Goal: Information Seeking & Learning: Learn about a topic

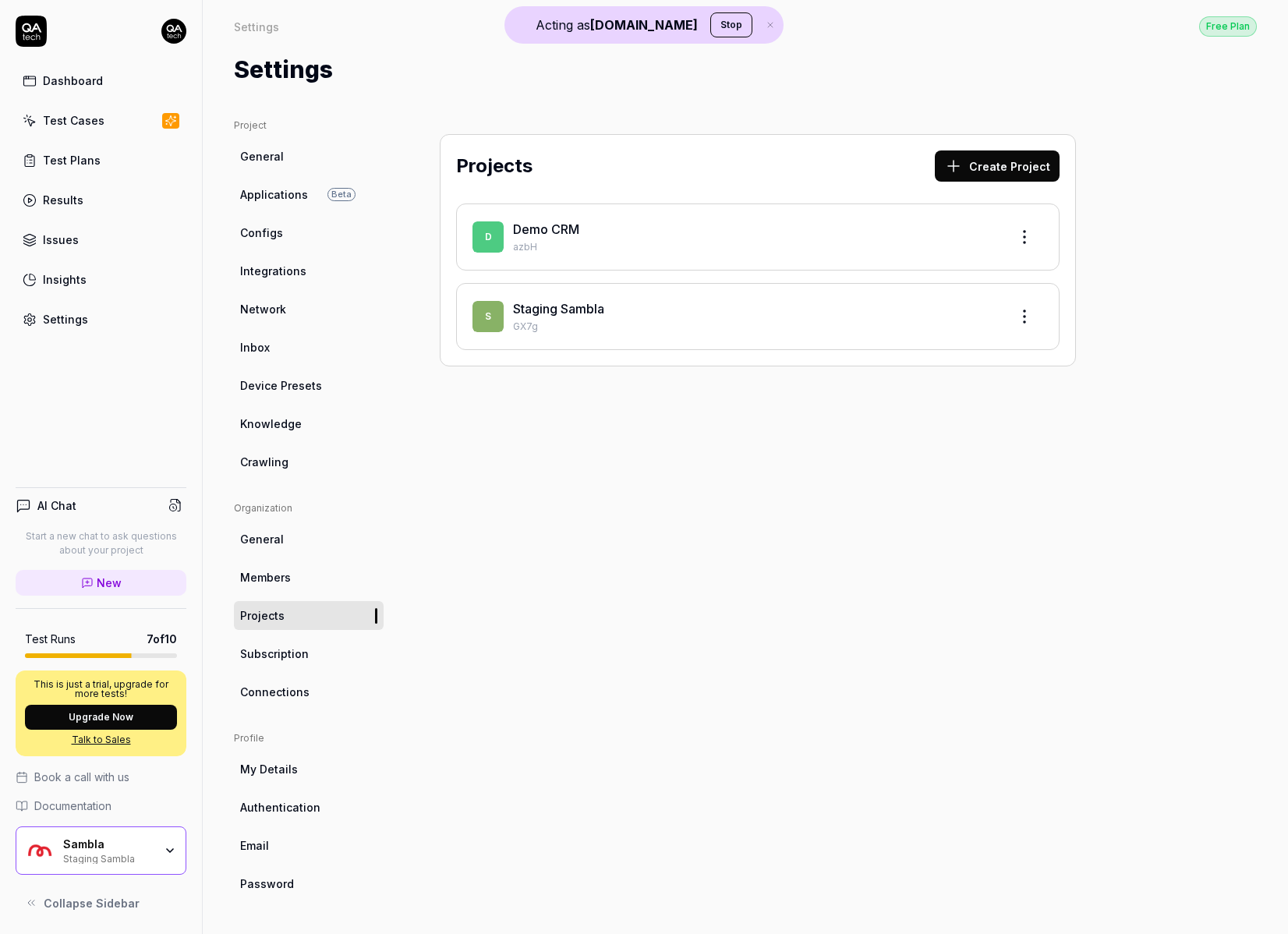
click at [118, 84] on link "Dashboard" at bounding box center [101, 80] width 170 height 31
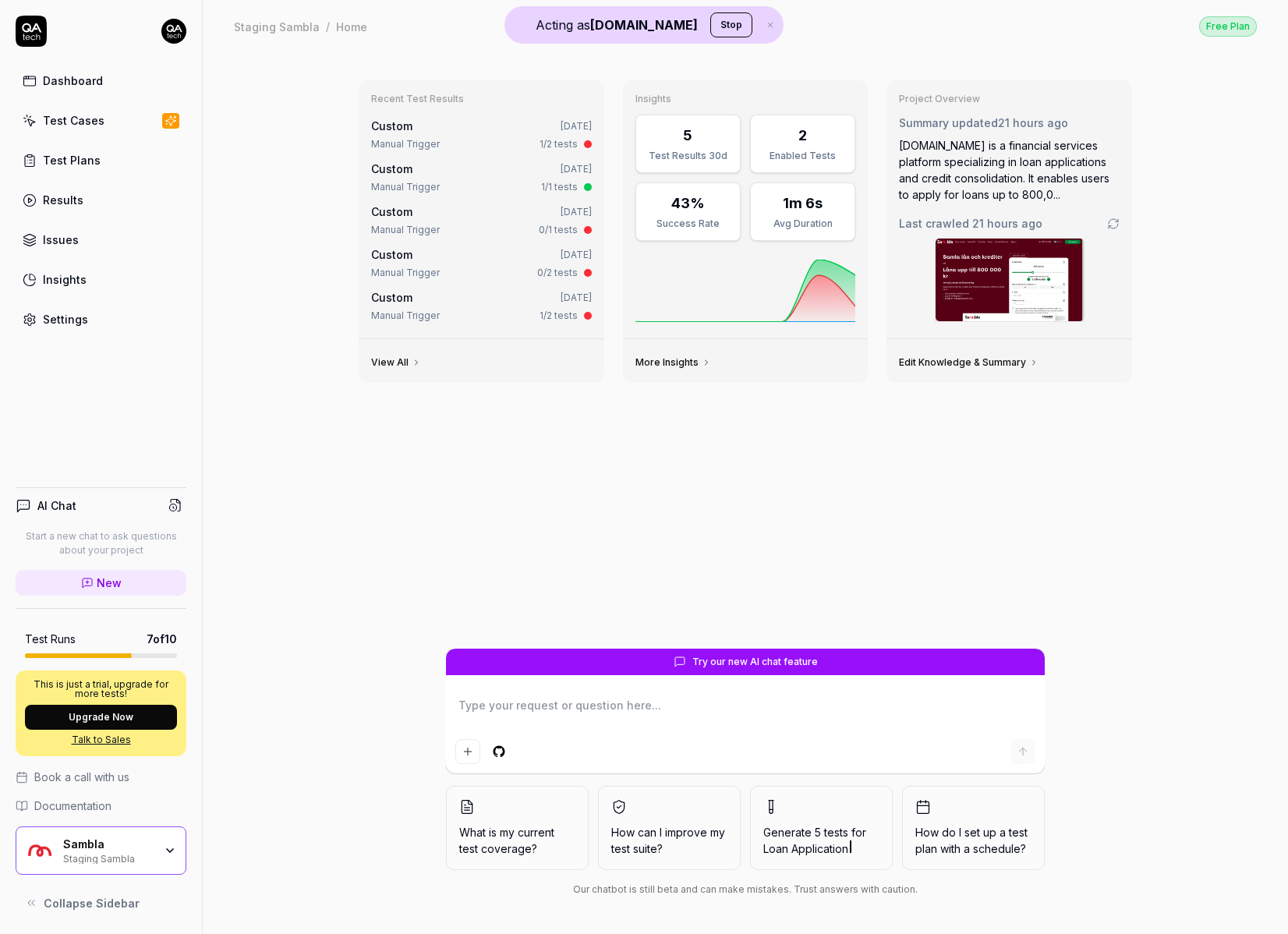
type textarea "*"
type textarea "i"
type textarea "*"
type textarea "in"
type textarea "*"
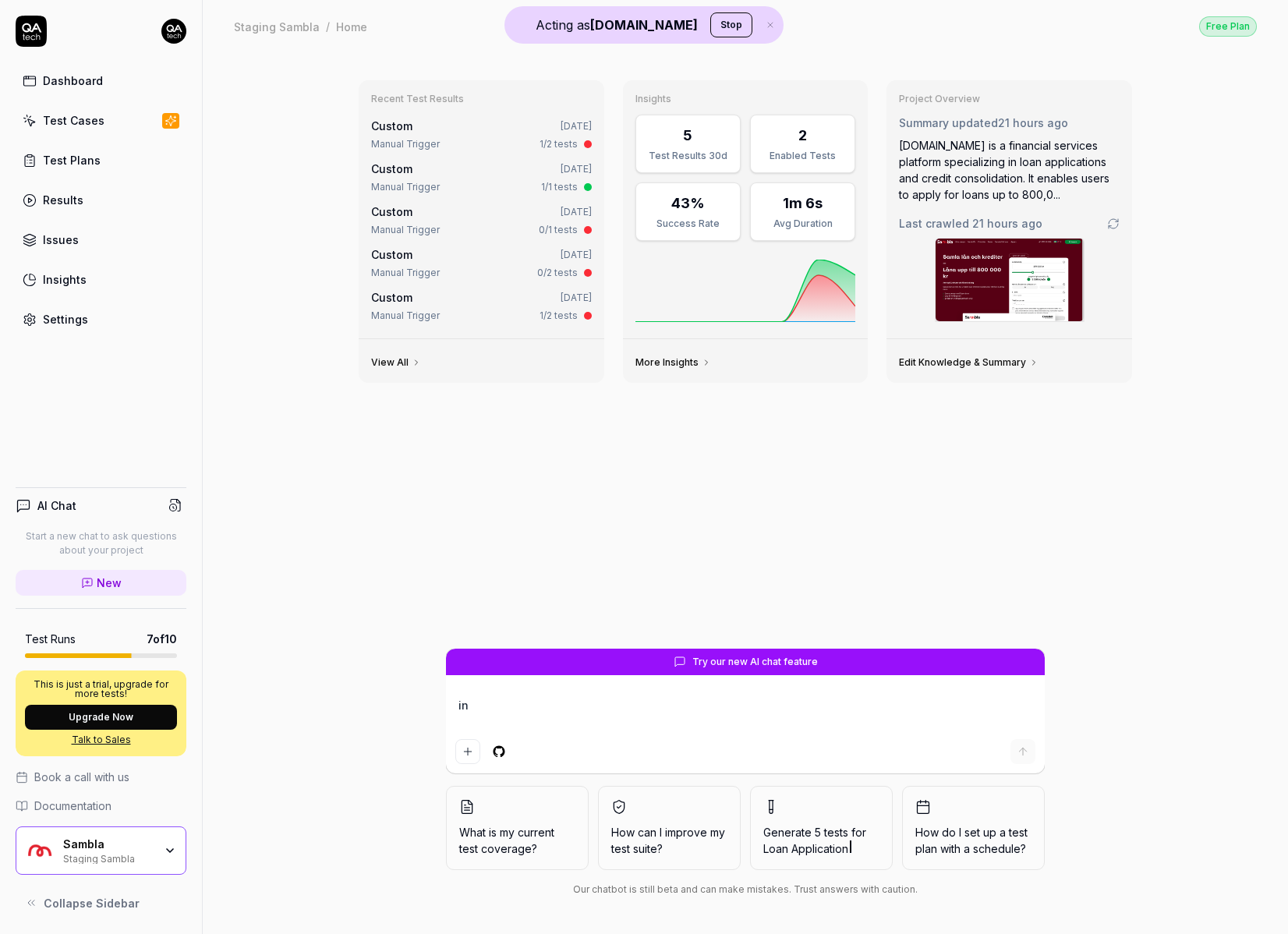
type textarea "ing"
type textarea "*"
type textarea "ings"
type textarea "*"
type textarea "ings"
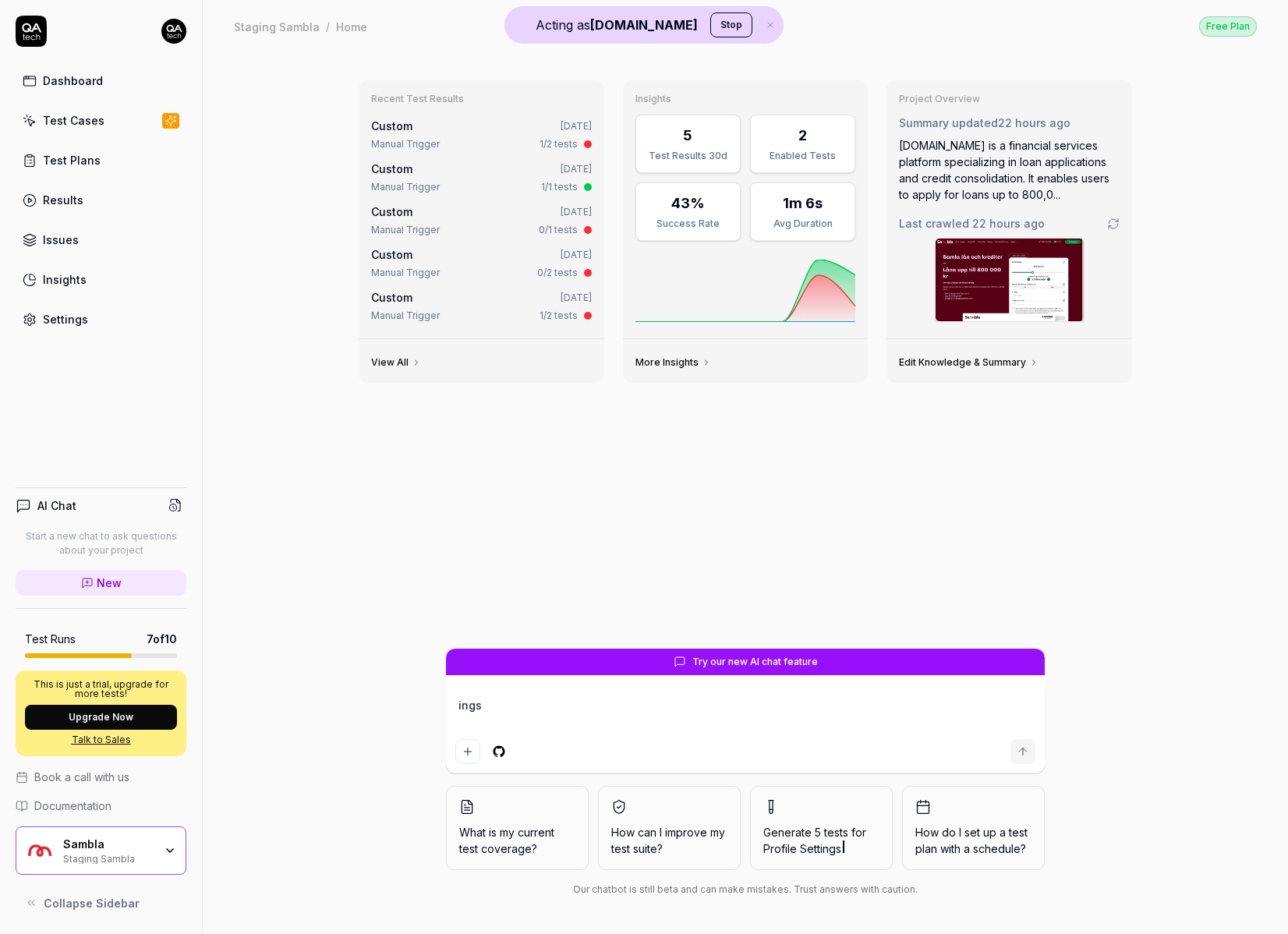
type textarea "*"
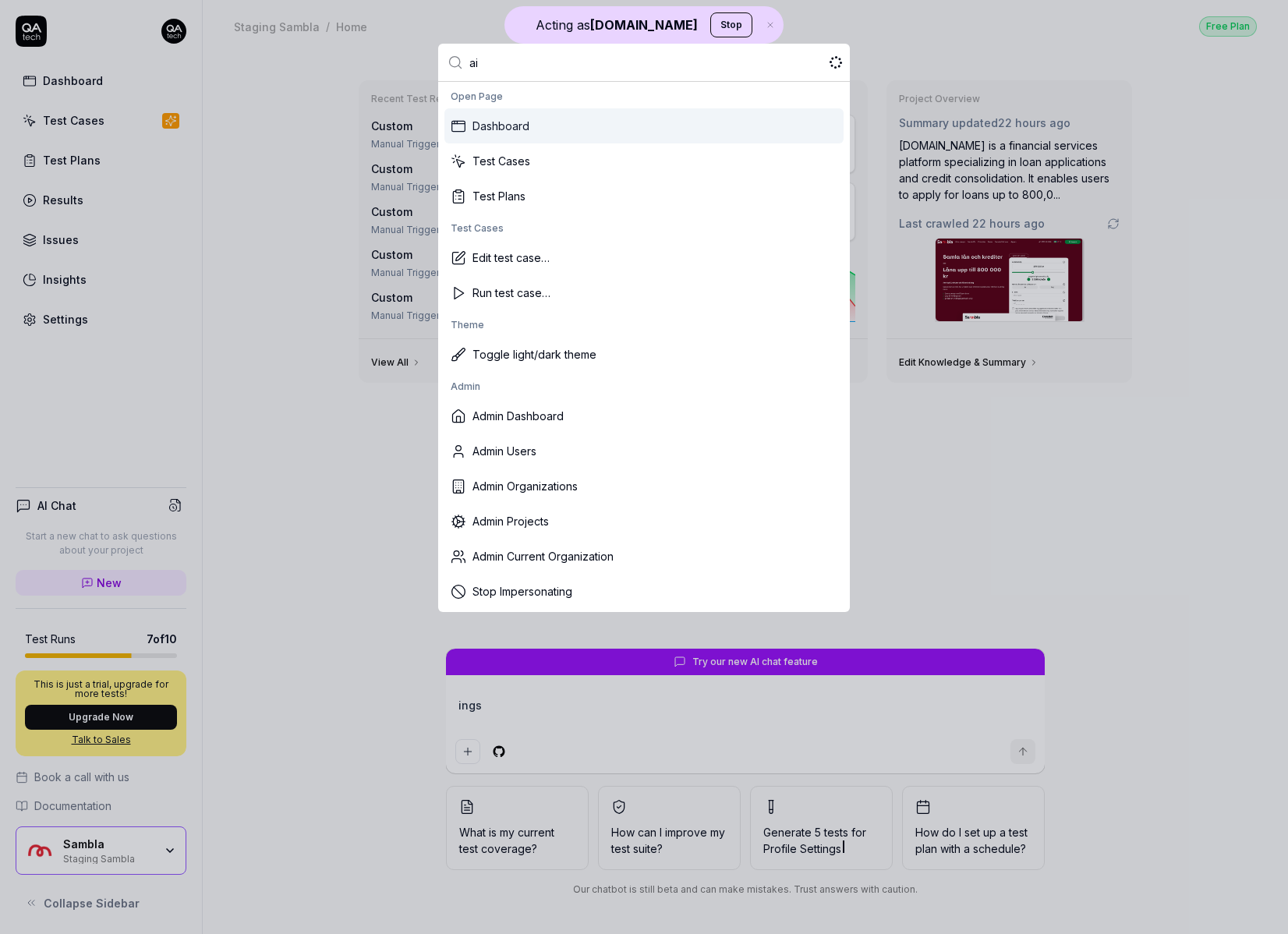
type input "air"
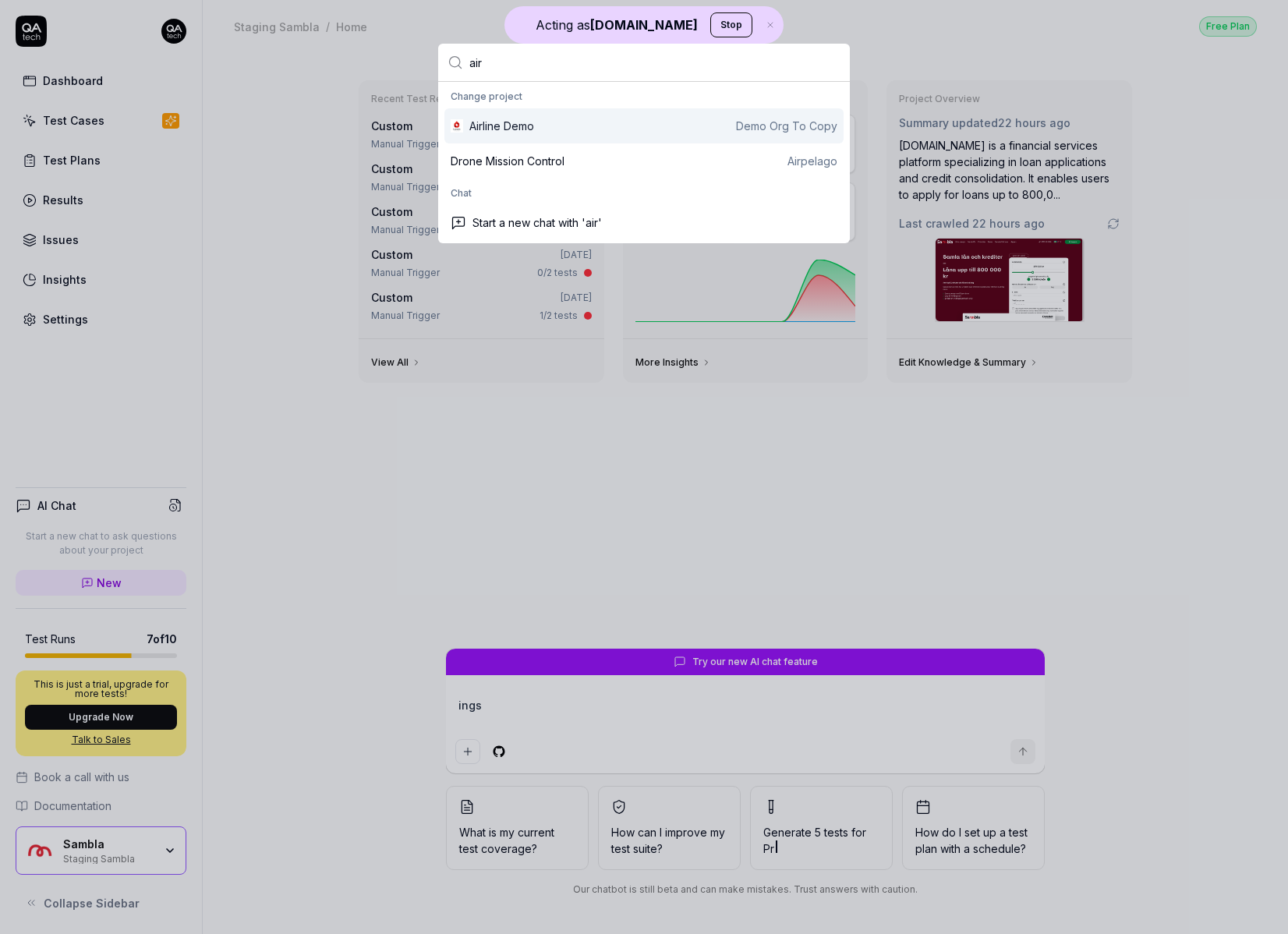
type textarea "*"
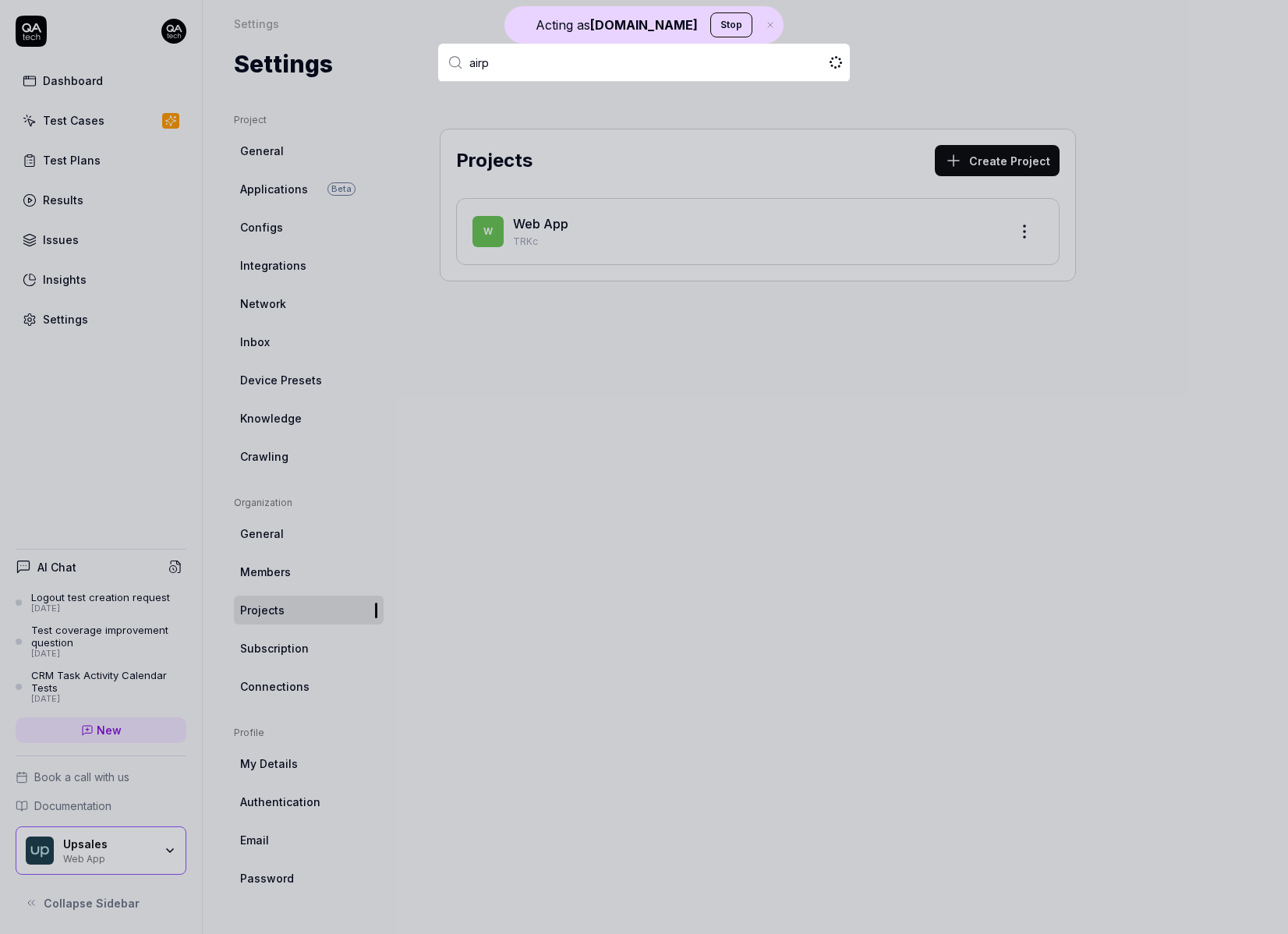
type input "airpe"
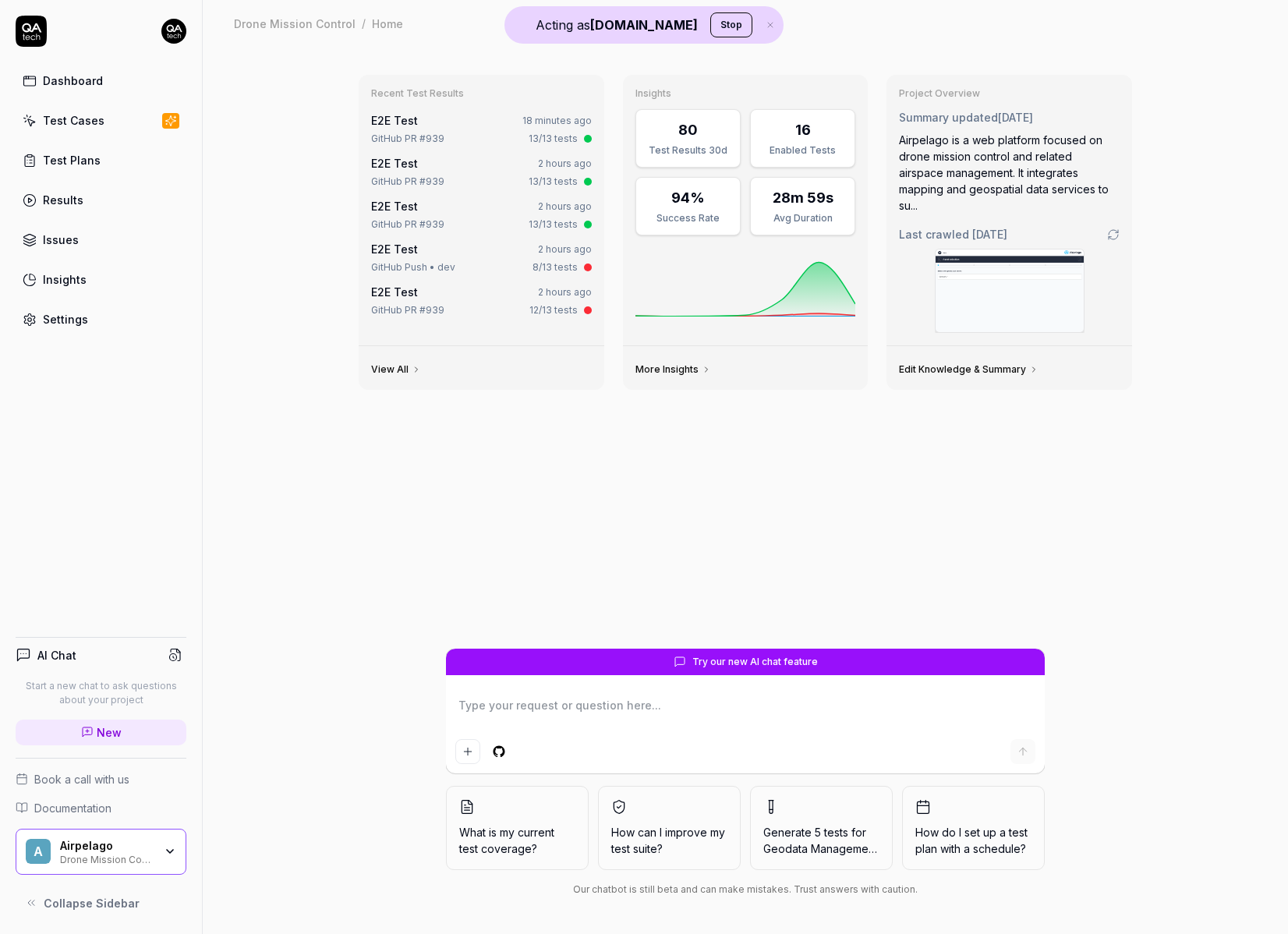
click at [150, 208] on link "Results" at bounding box center [101, 200] width 170 height 31
type textarea "*"
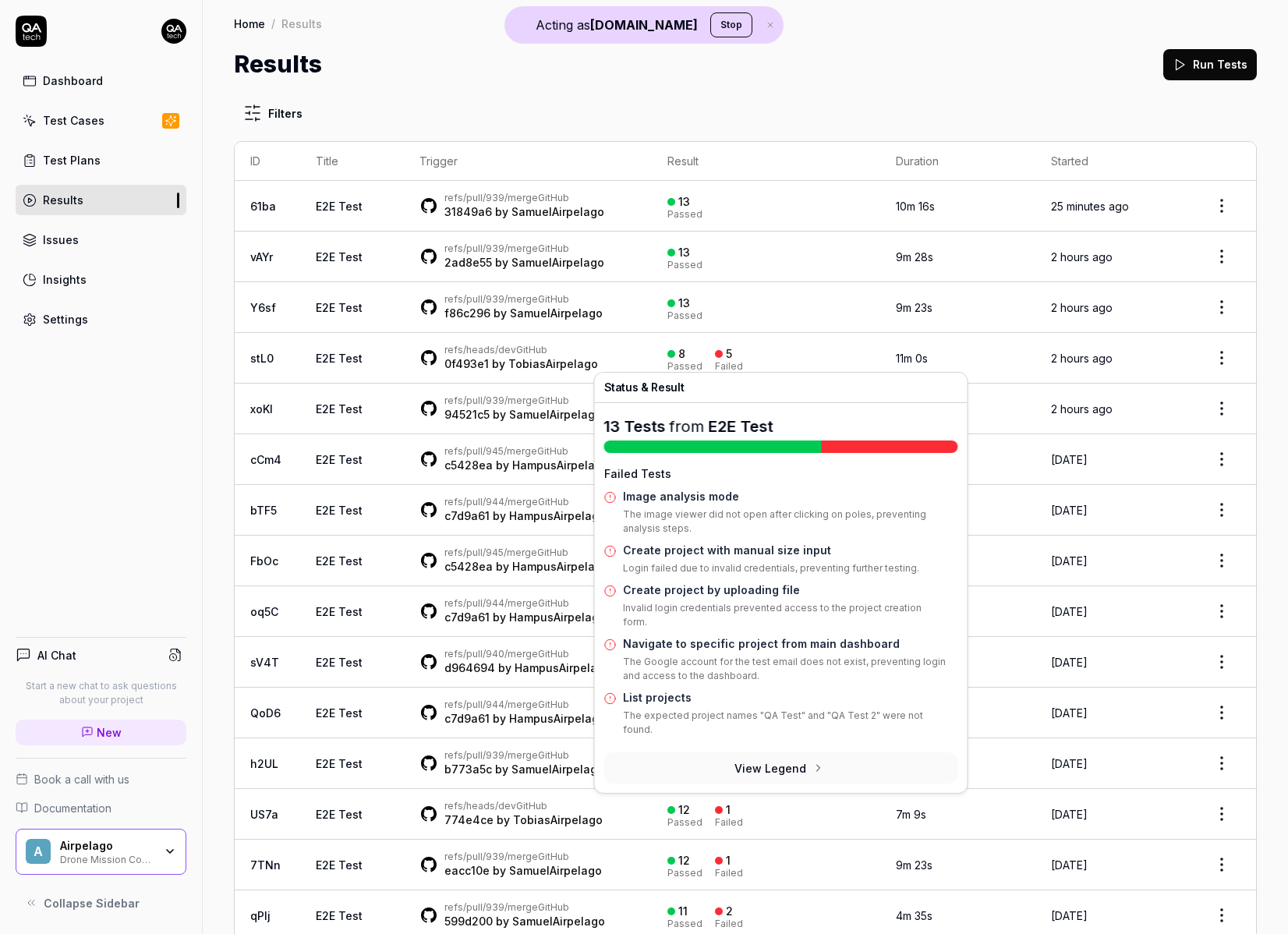
click at [722, 353] on div at bounding box center [719, 354] width 8 height 8
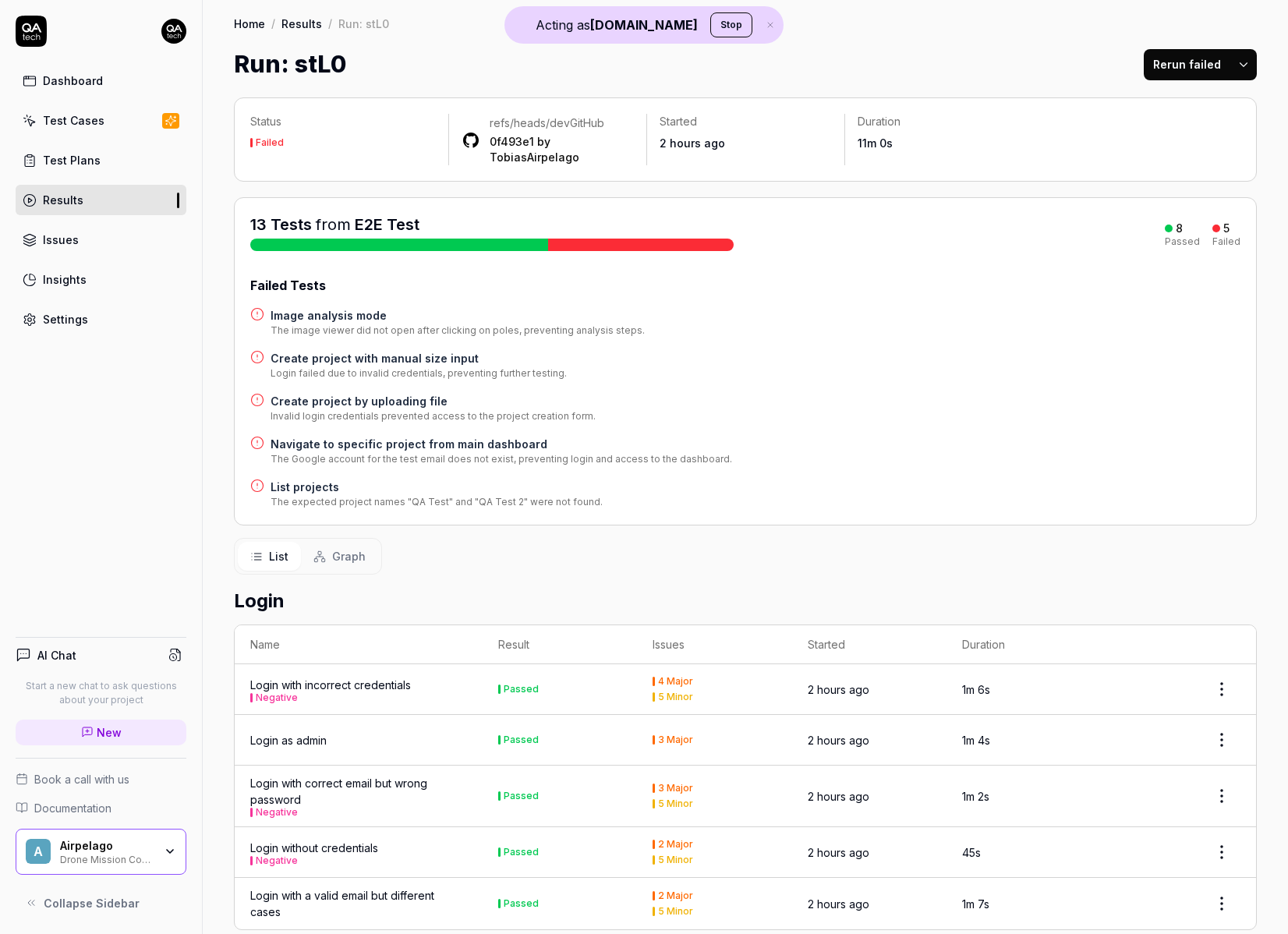
click at [287, 489] on h4 "List projects" at bounding box center [437, 487] width 332 height 17
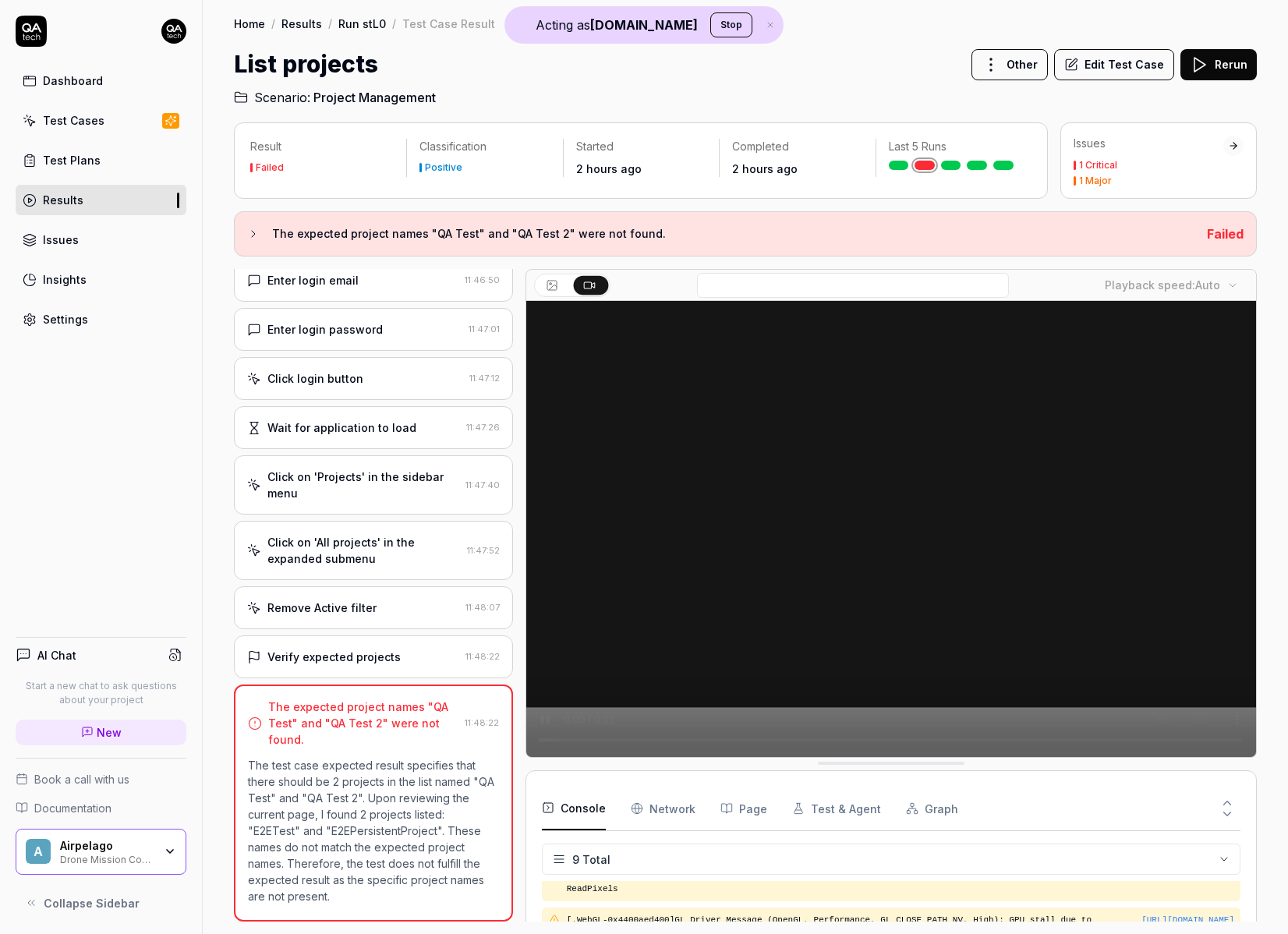
scroll to position [234, 0]
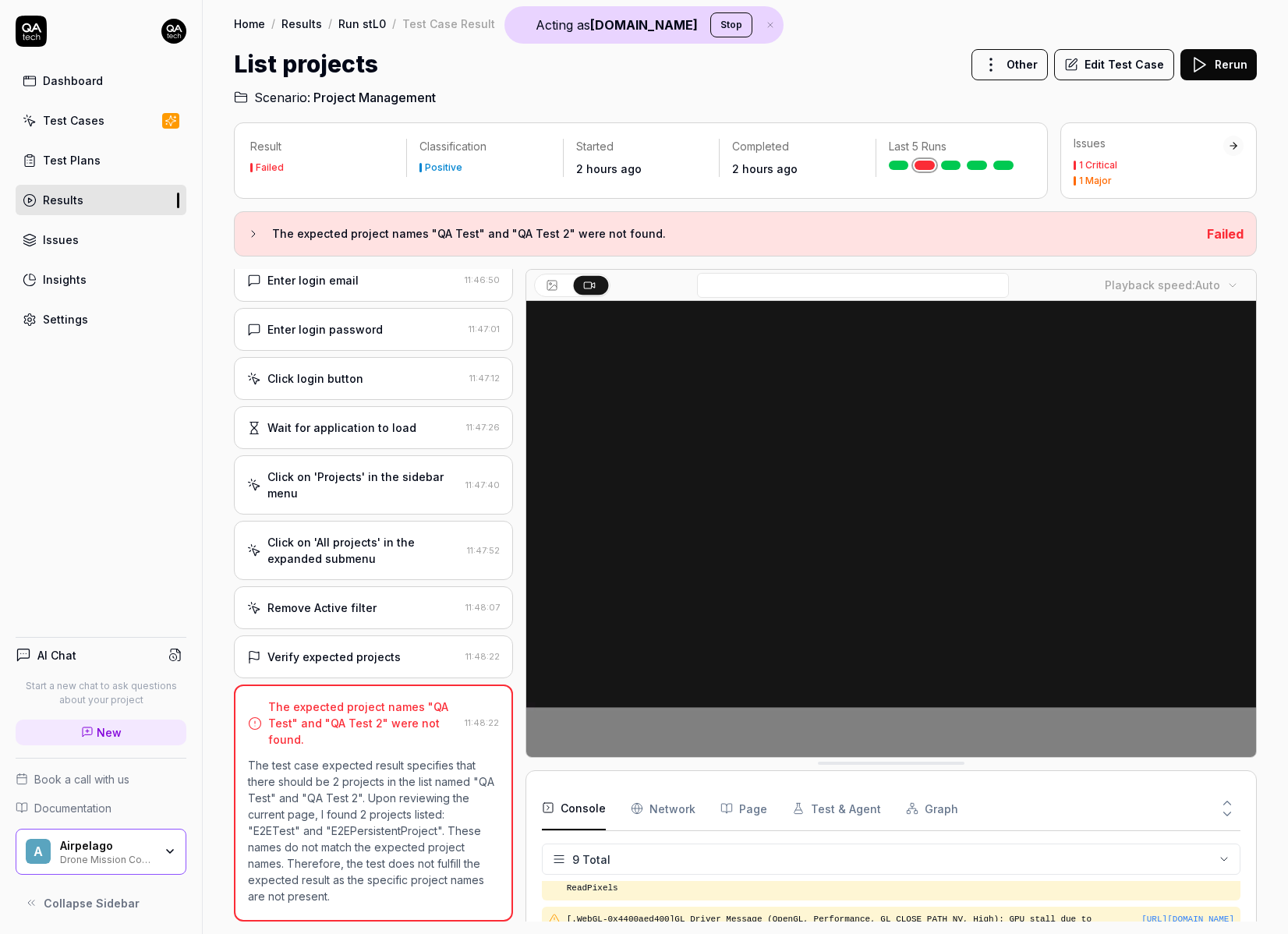
click at [353, 566] on div "Click on 'All projects' in the expanded submenu" at bounding box center [364, 550] width 193 height 33
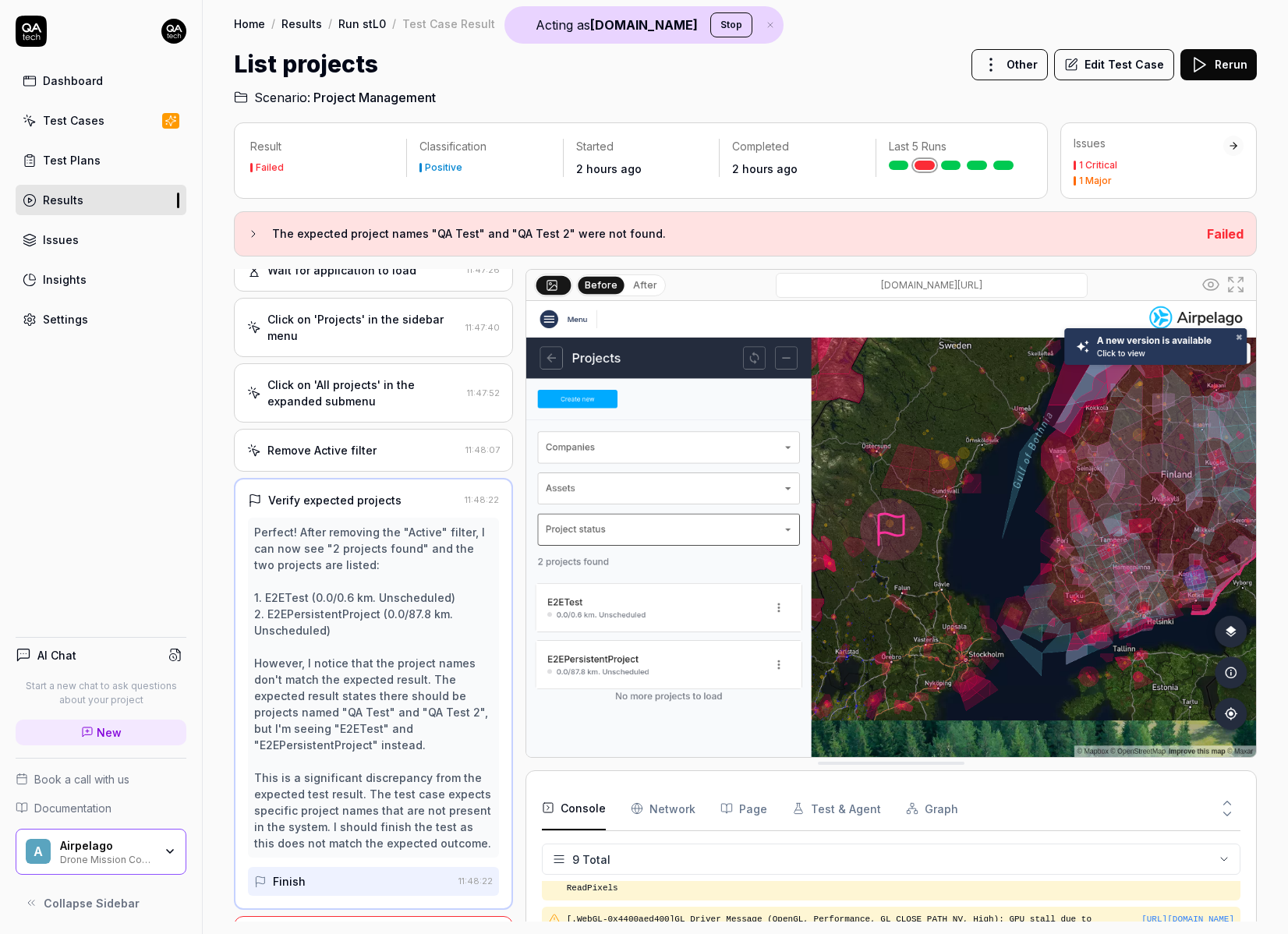
scroll to position [241, 0]
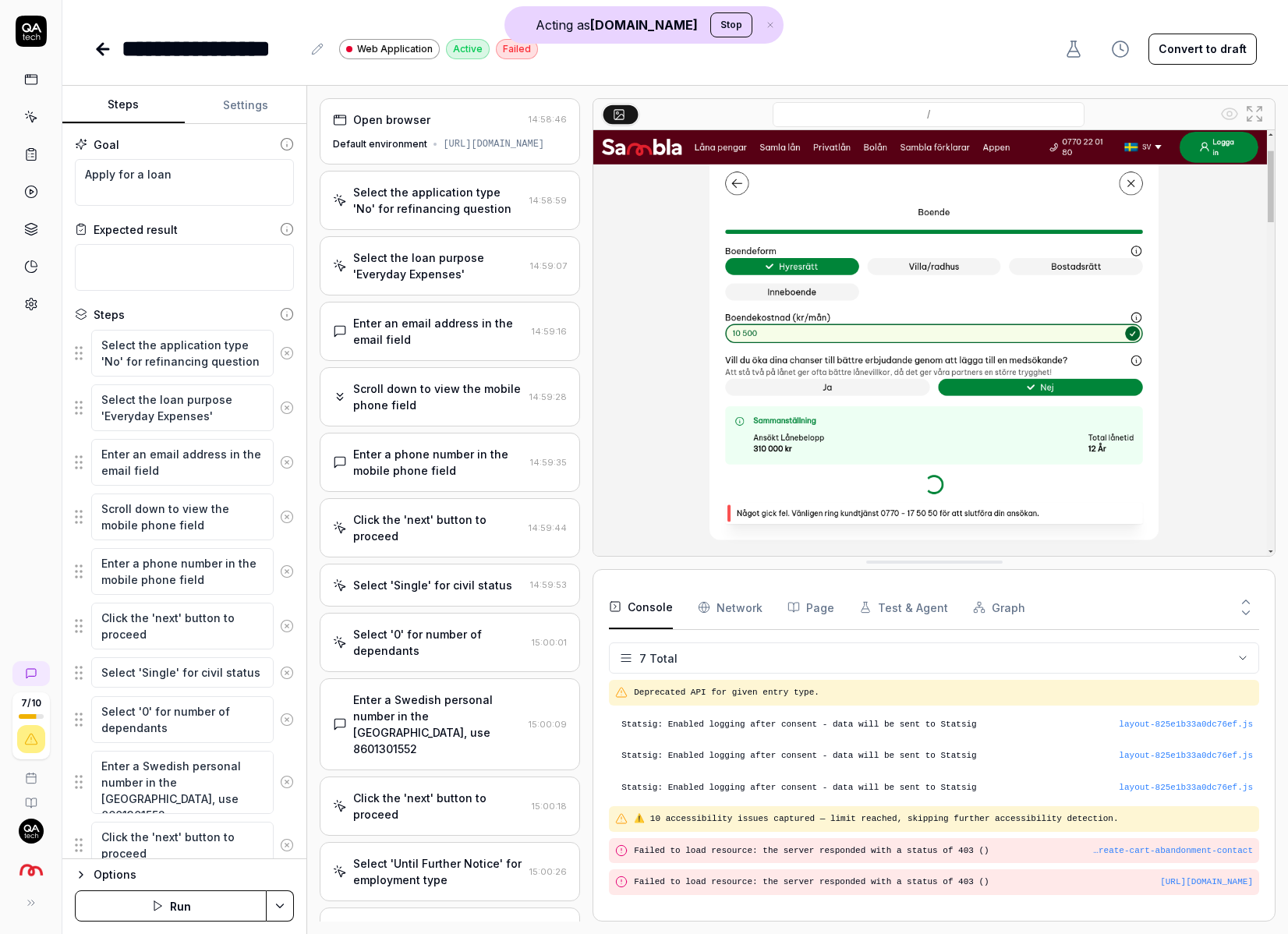
scroll to position [496, 0]
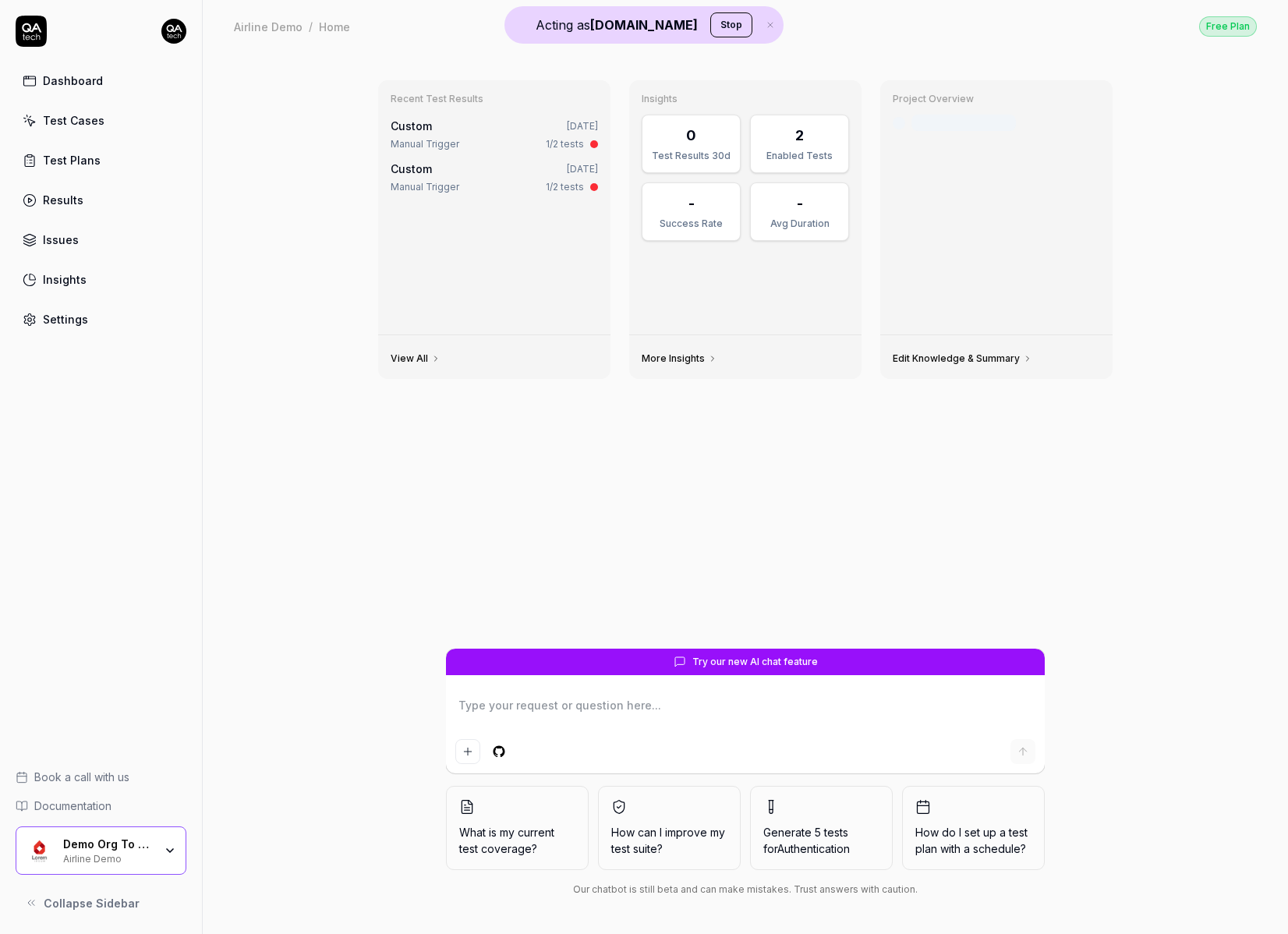
click at [110, 207] on link "Results" at bounding box center [101, 200] width 170 height 31
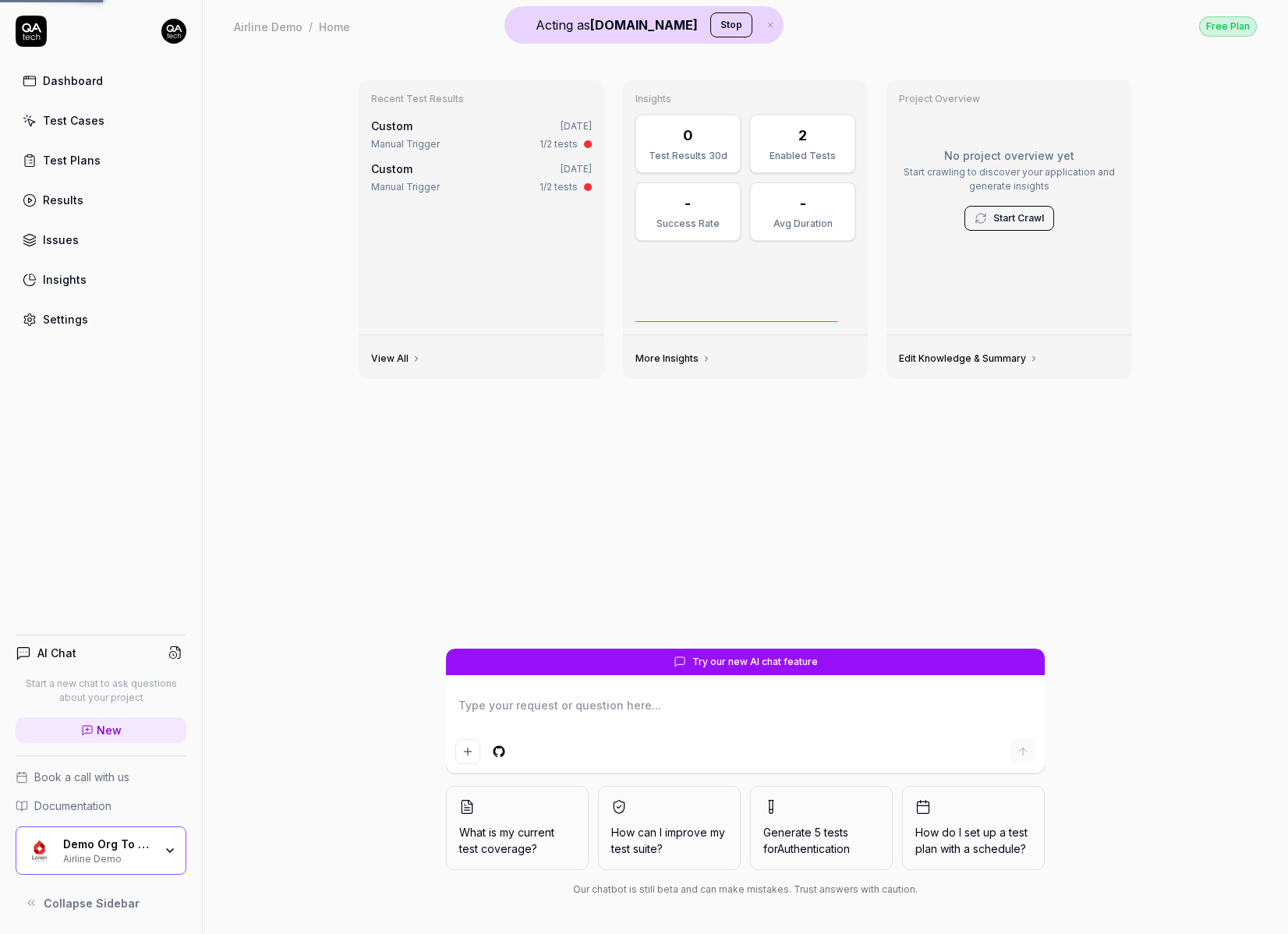
type textarea "*"
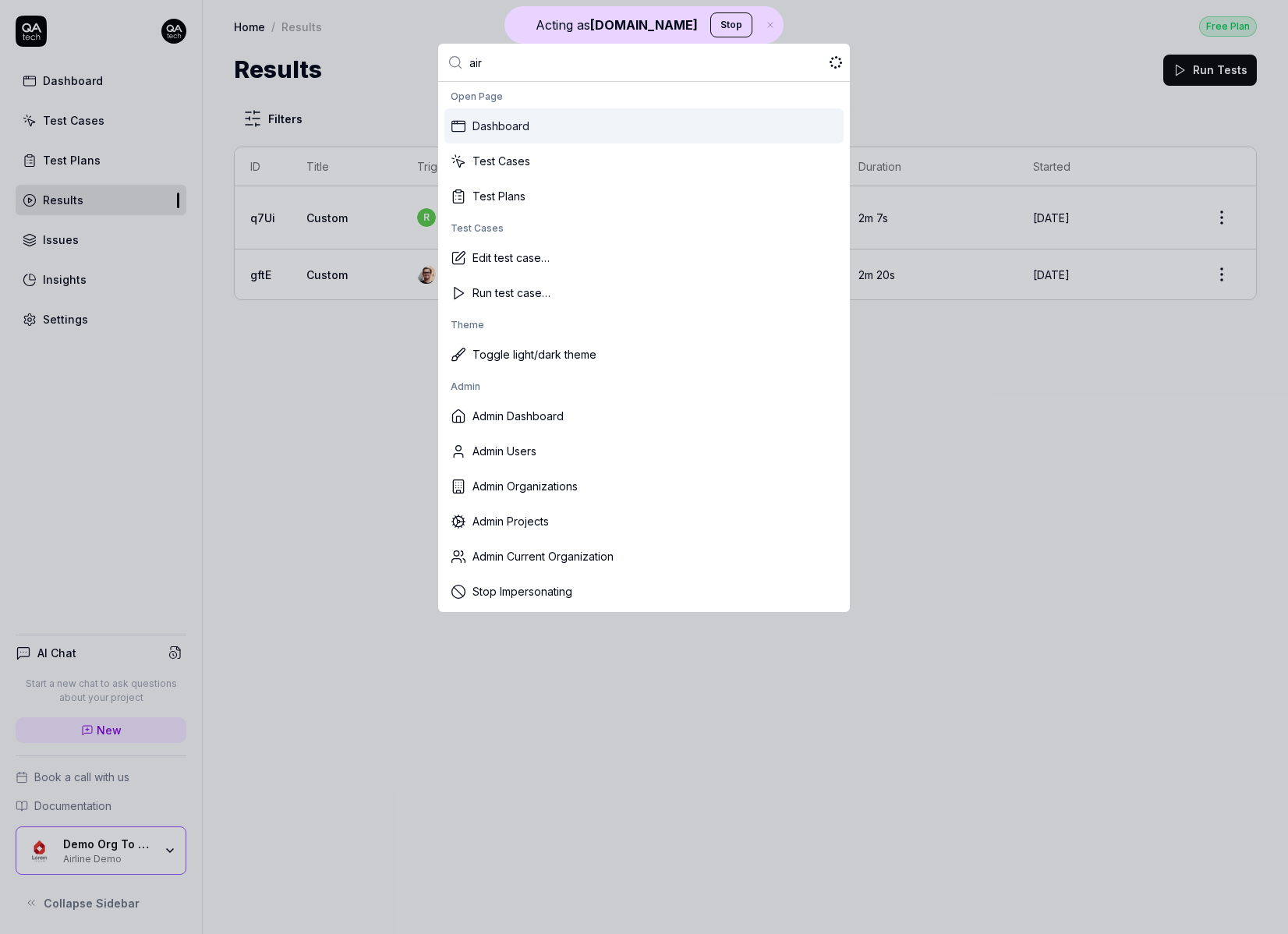
type input "airp"
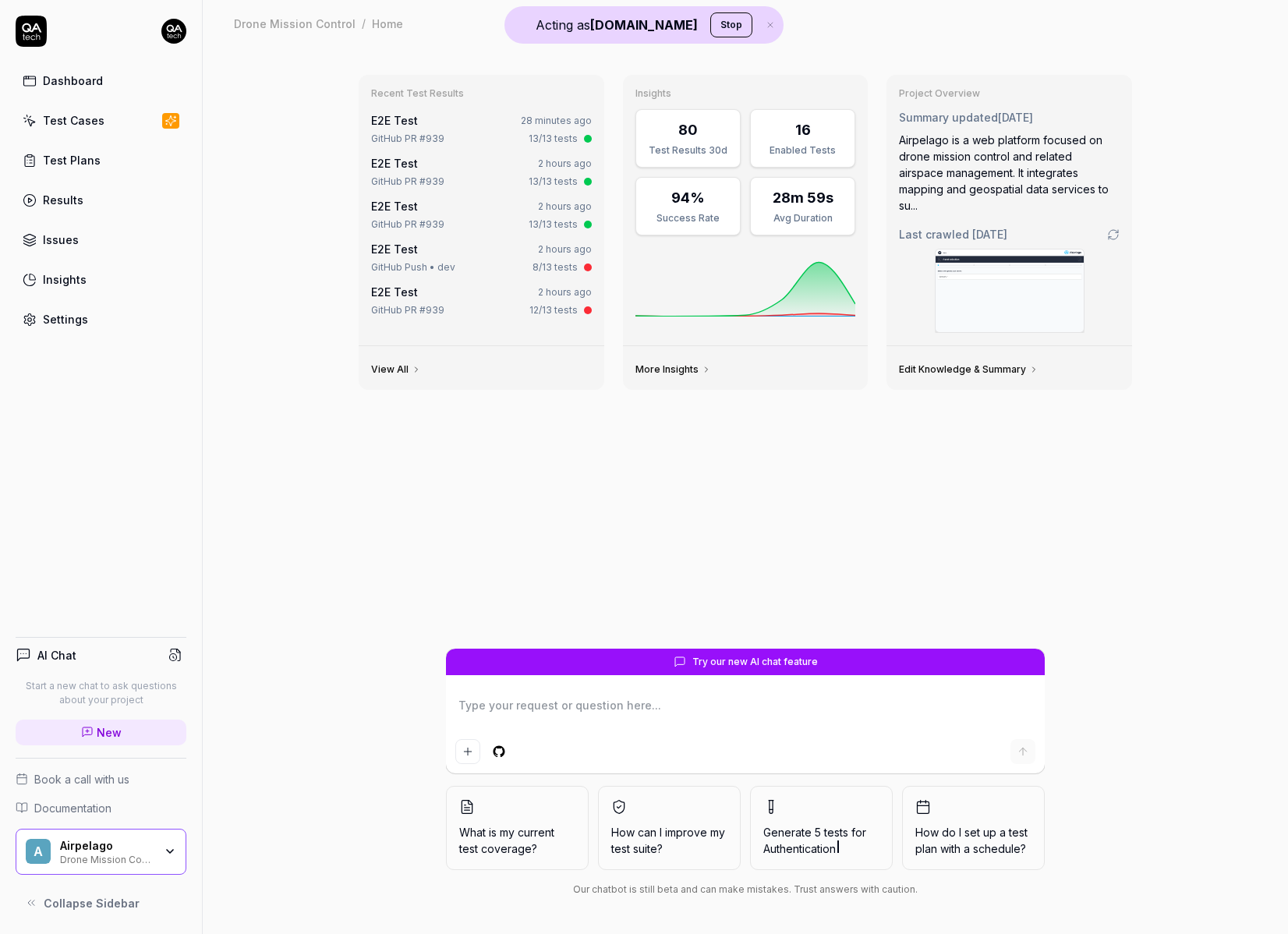
type textarea "*"
click at [90, 205] on link "Results" at bounding box center [101, 200] width 170 height 31
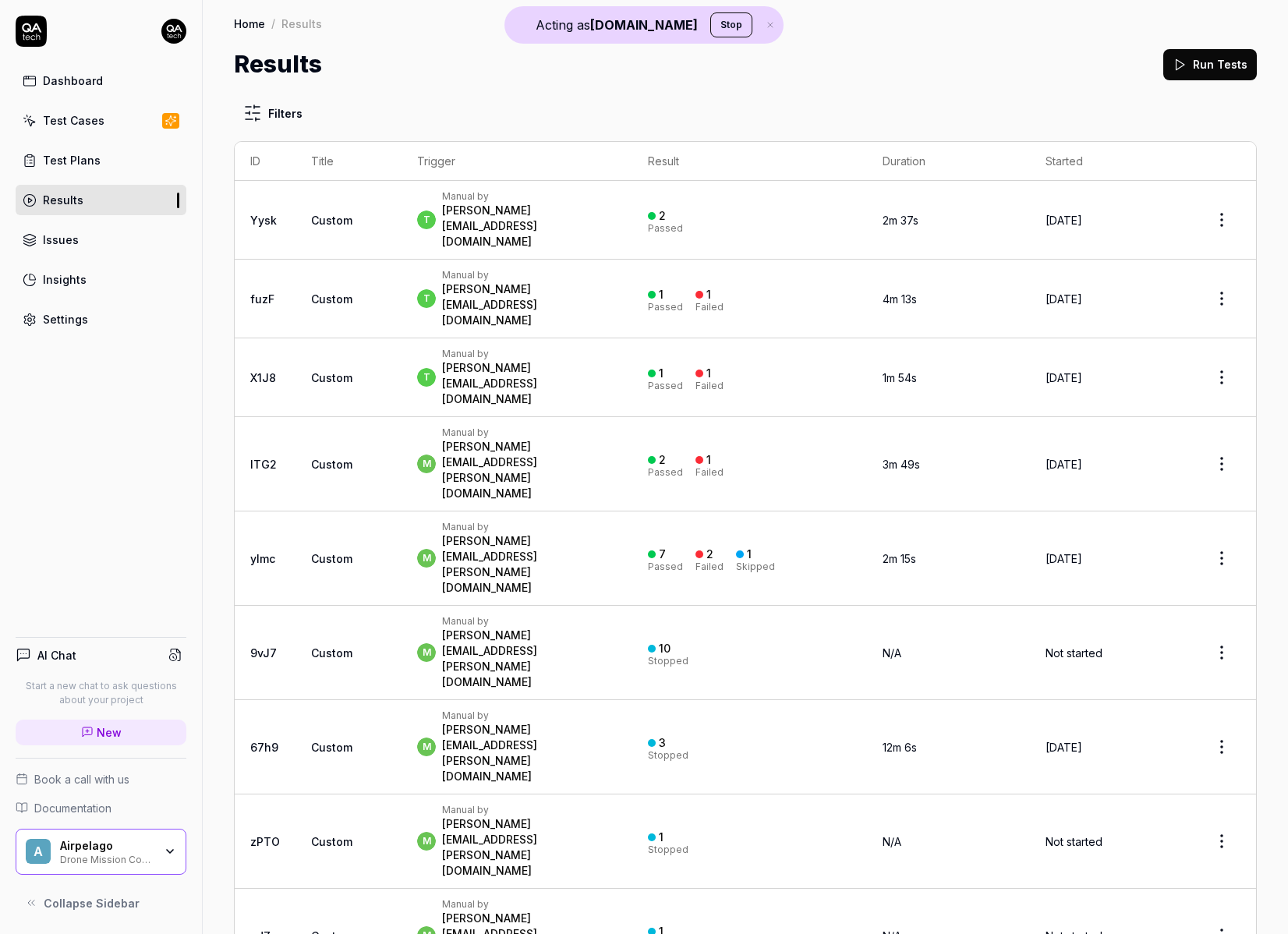
click at [90, 205] on link "Results" at bounding box center [101, 200] width 170 height 31
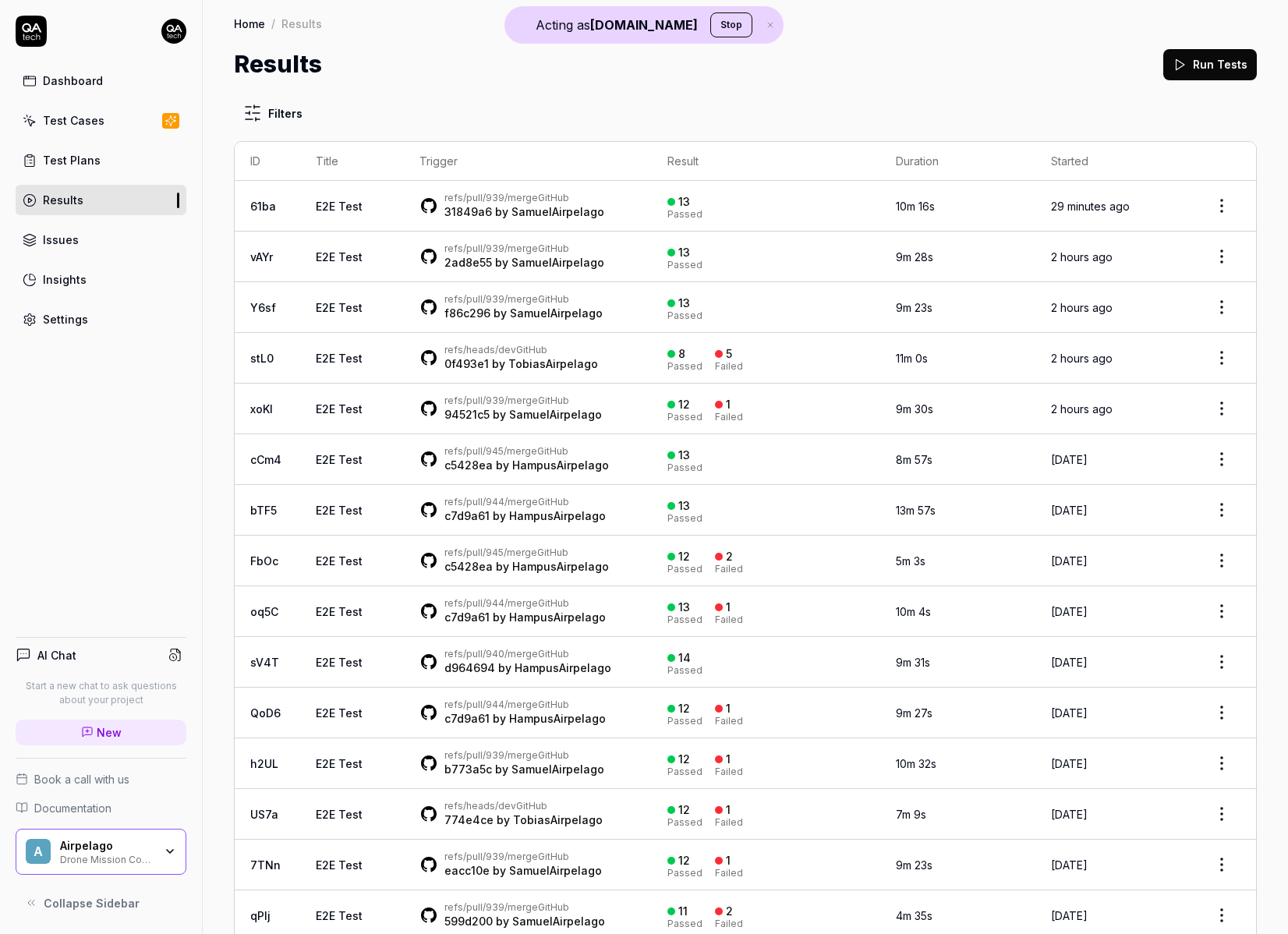
click at [620, 196] on div "refs/pull/939/merge GitHub 31849a6 by SamuelAirpelago" at bounding box center [528, 206] width 217 height 28
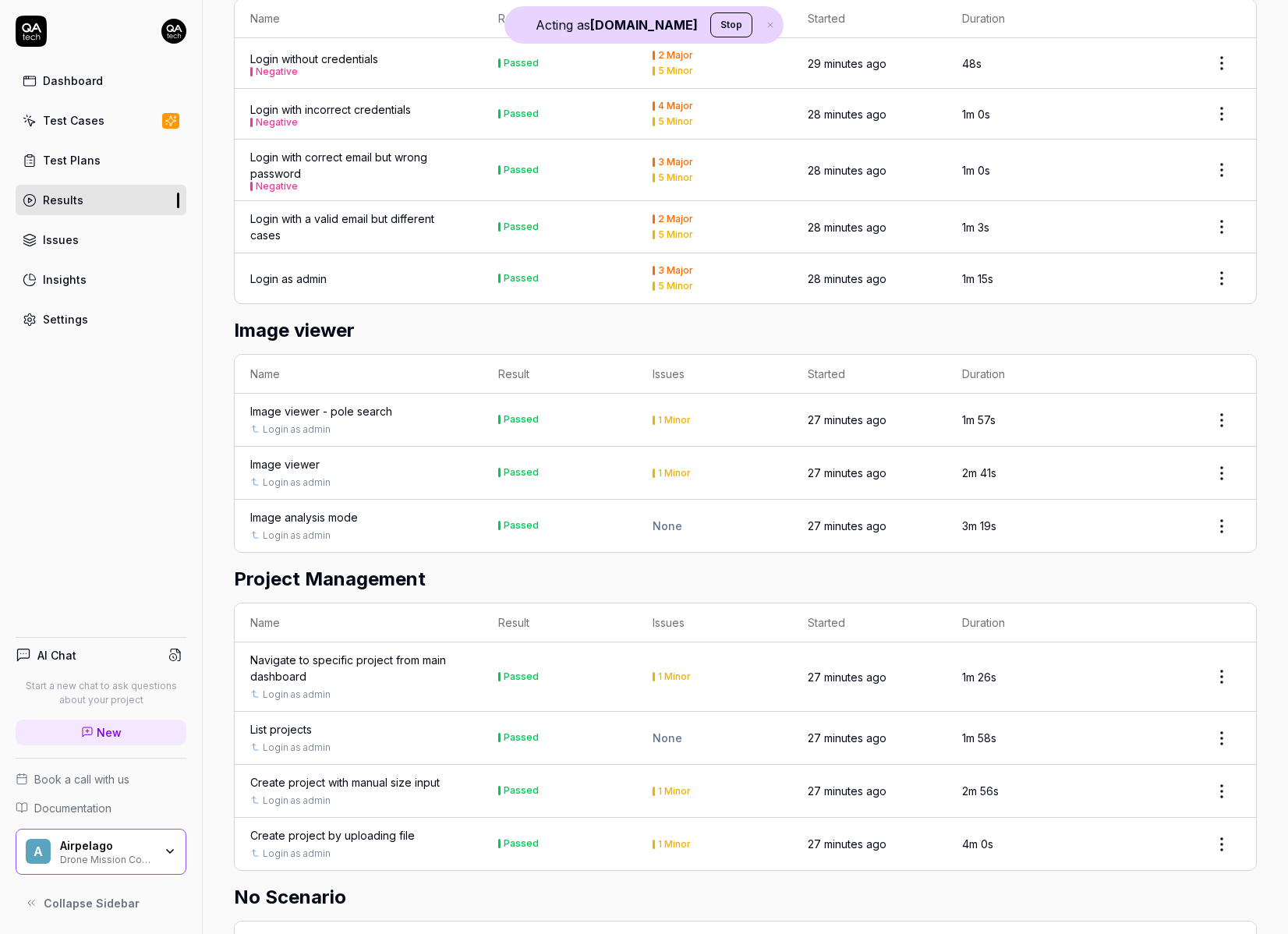
scroll to position [469, 0]
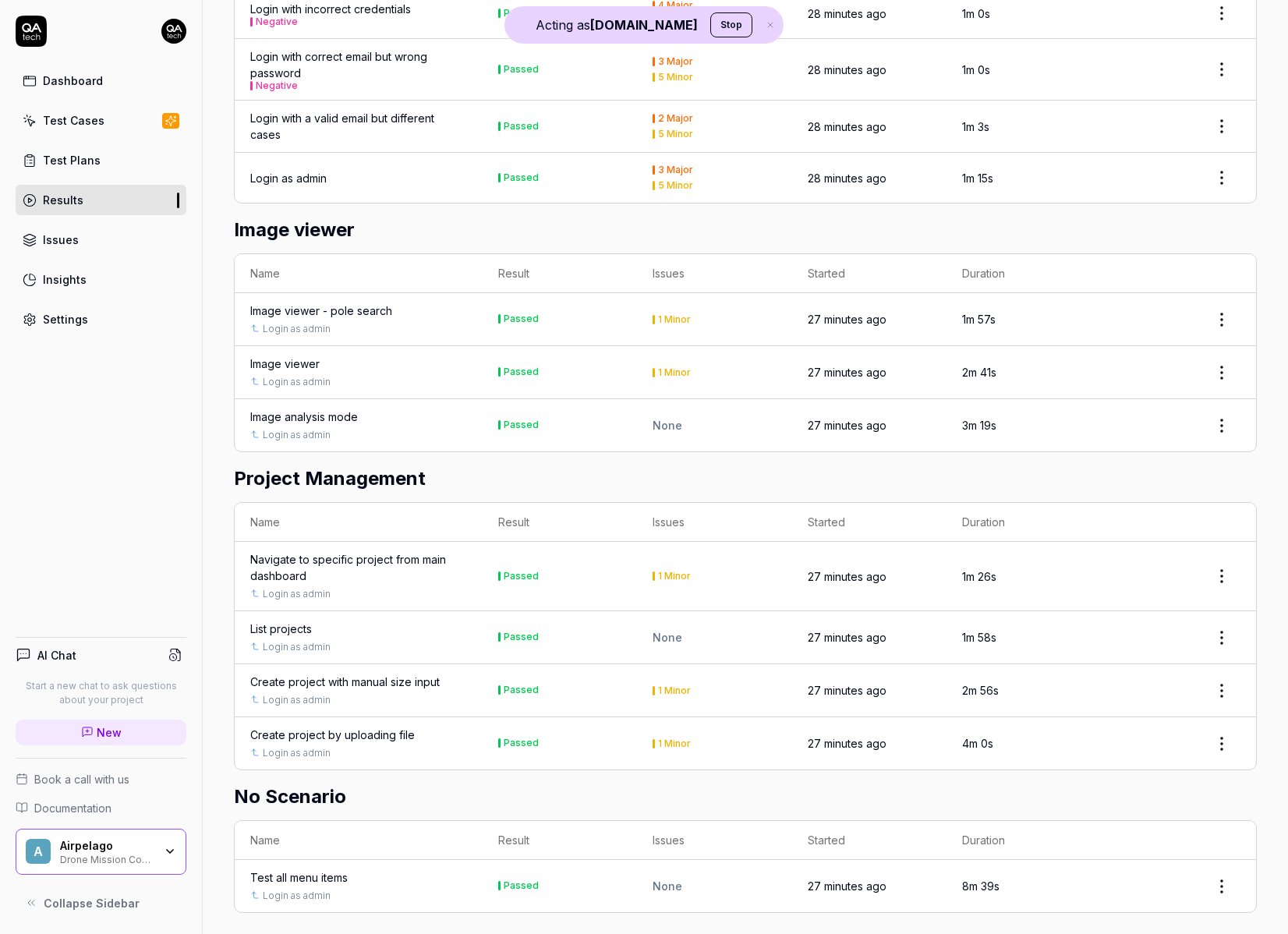
click at [377, 304] on div "Image viewer - pole search" at bounding box center [321, 310] width 142 height 17
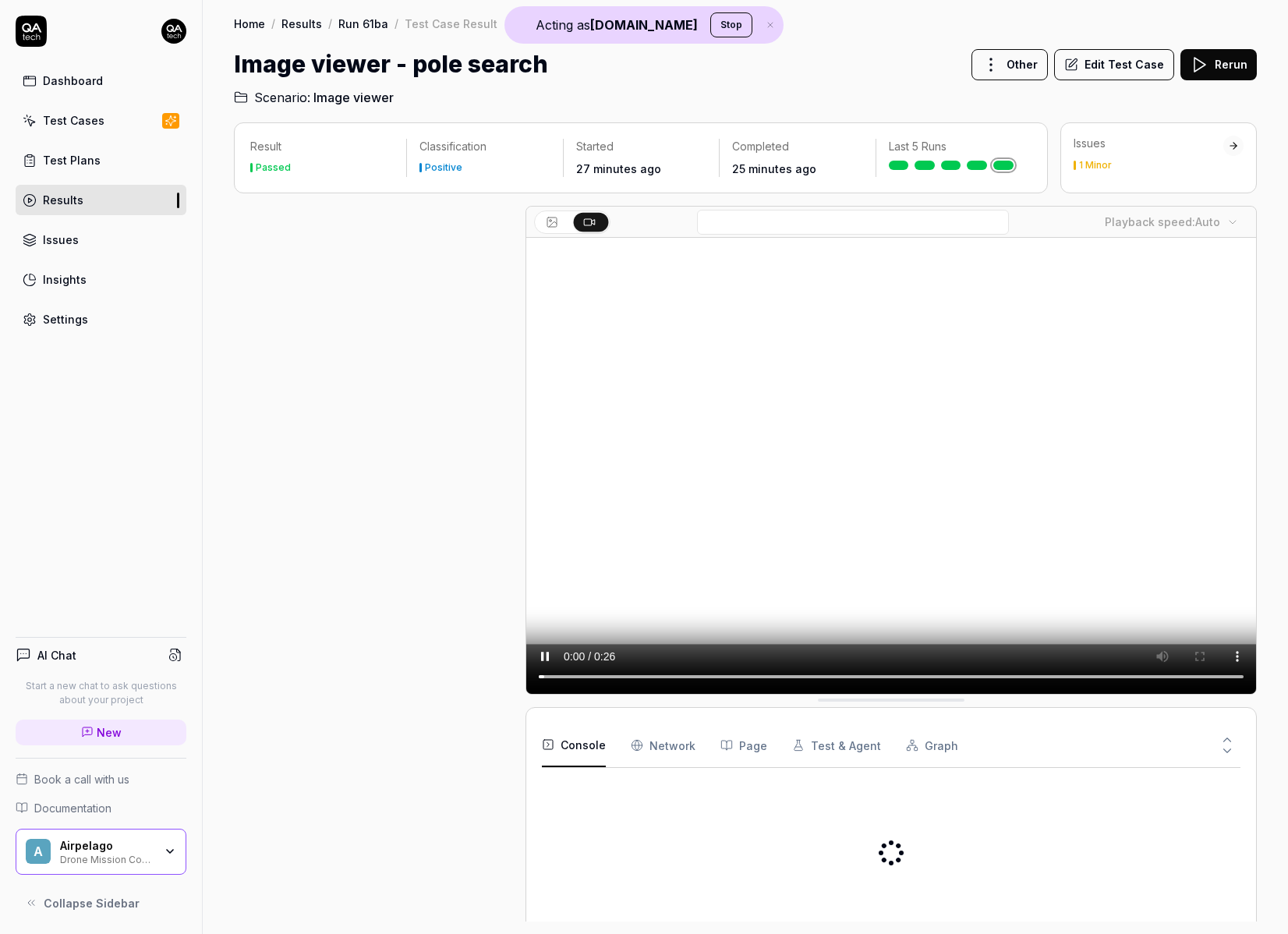
scroll to position [441, 0]
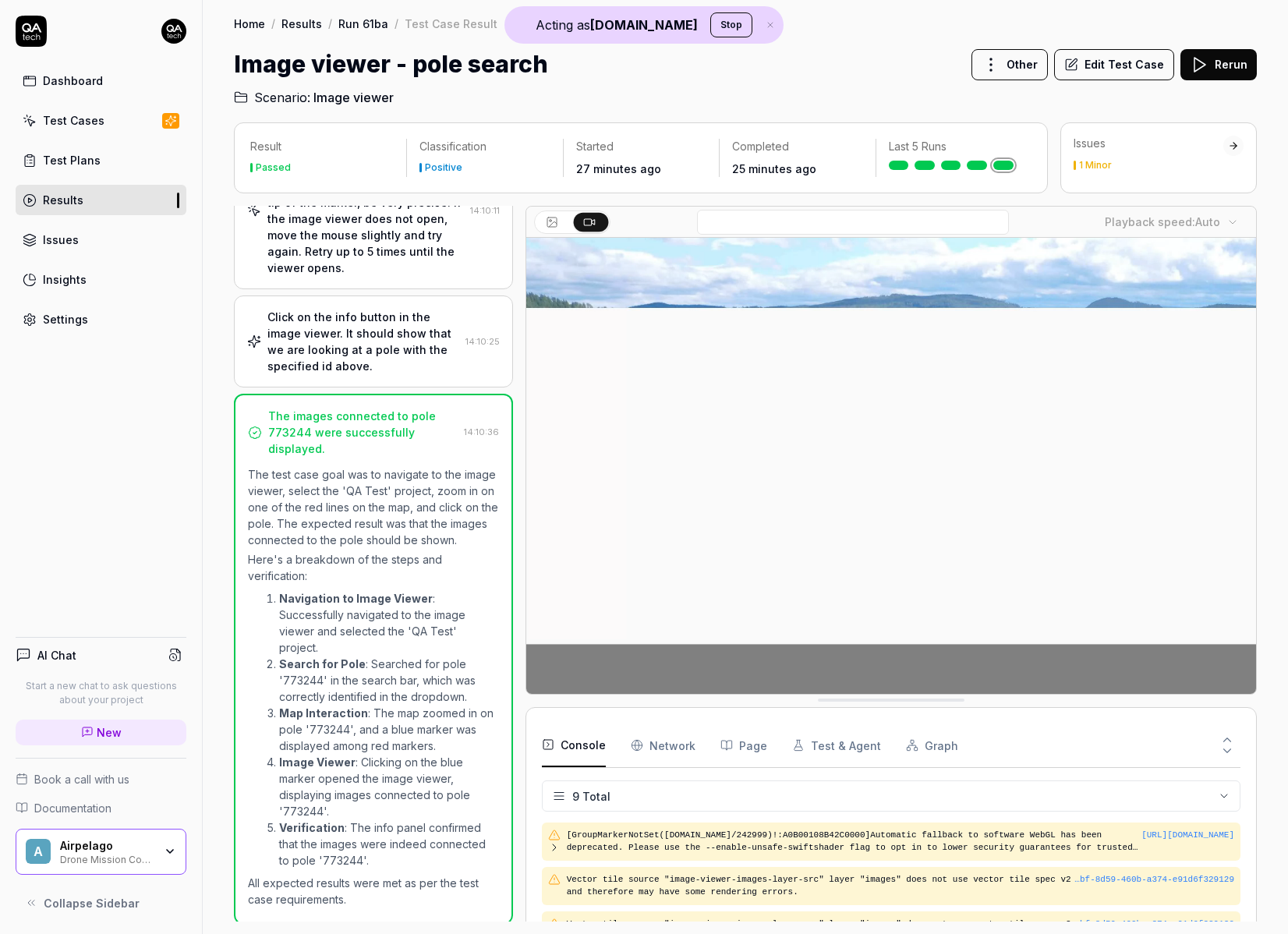
click at [347, 579] on p "Here's a breakdown of the steps and verification:" at bounding box center [373, 567] width 251 height 33
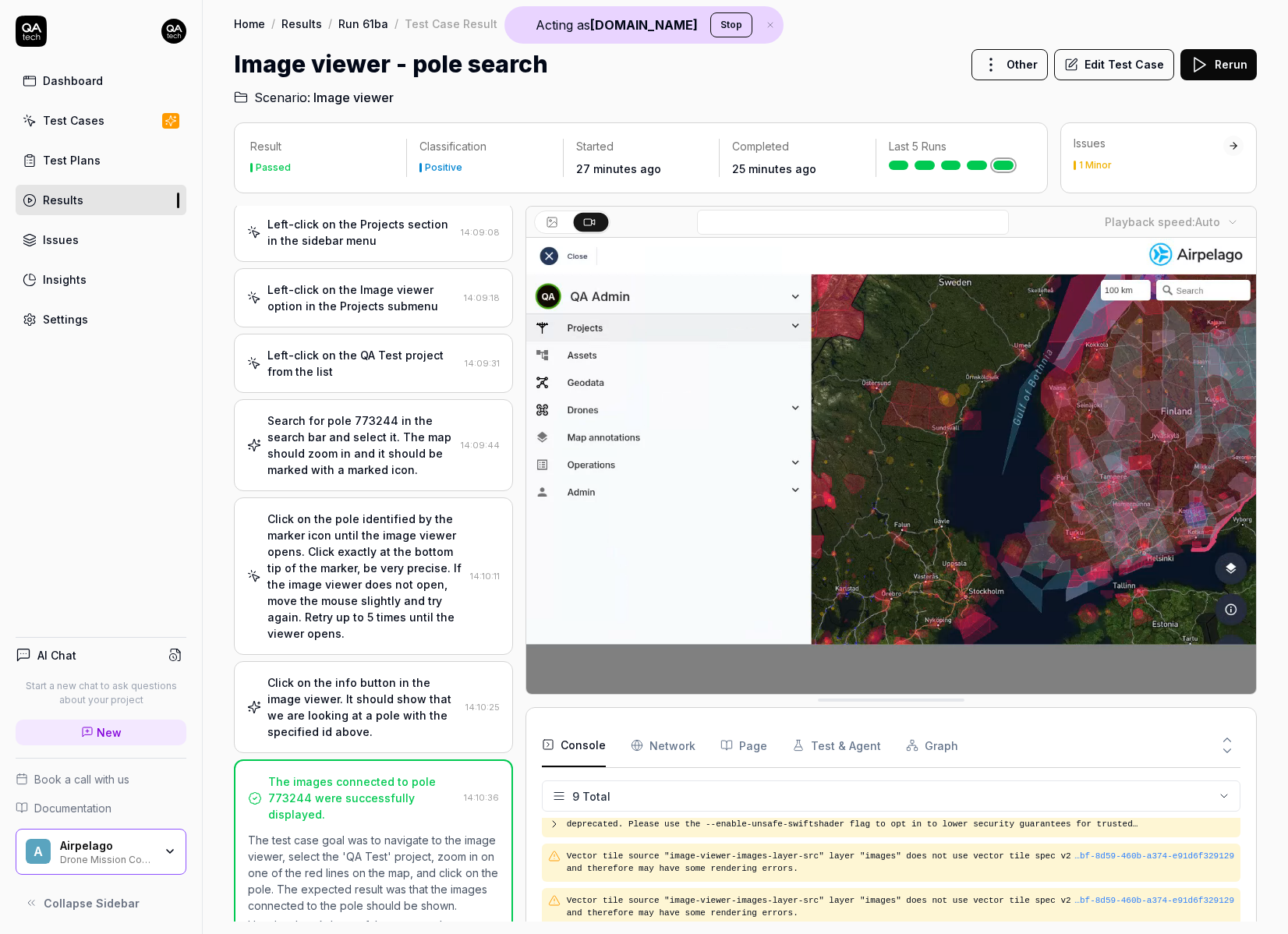
scroll to position [0, 0]
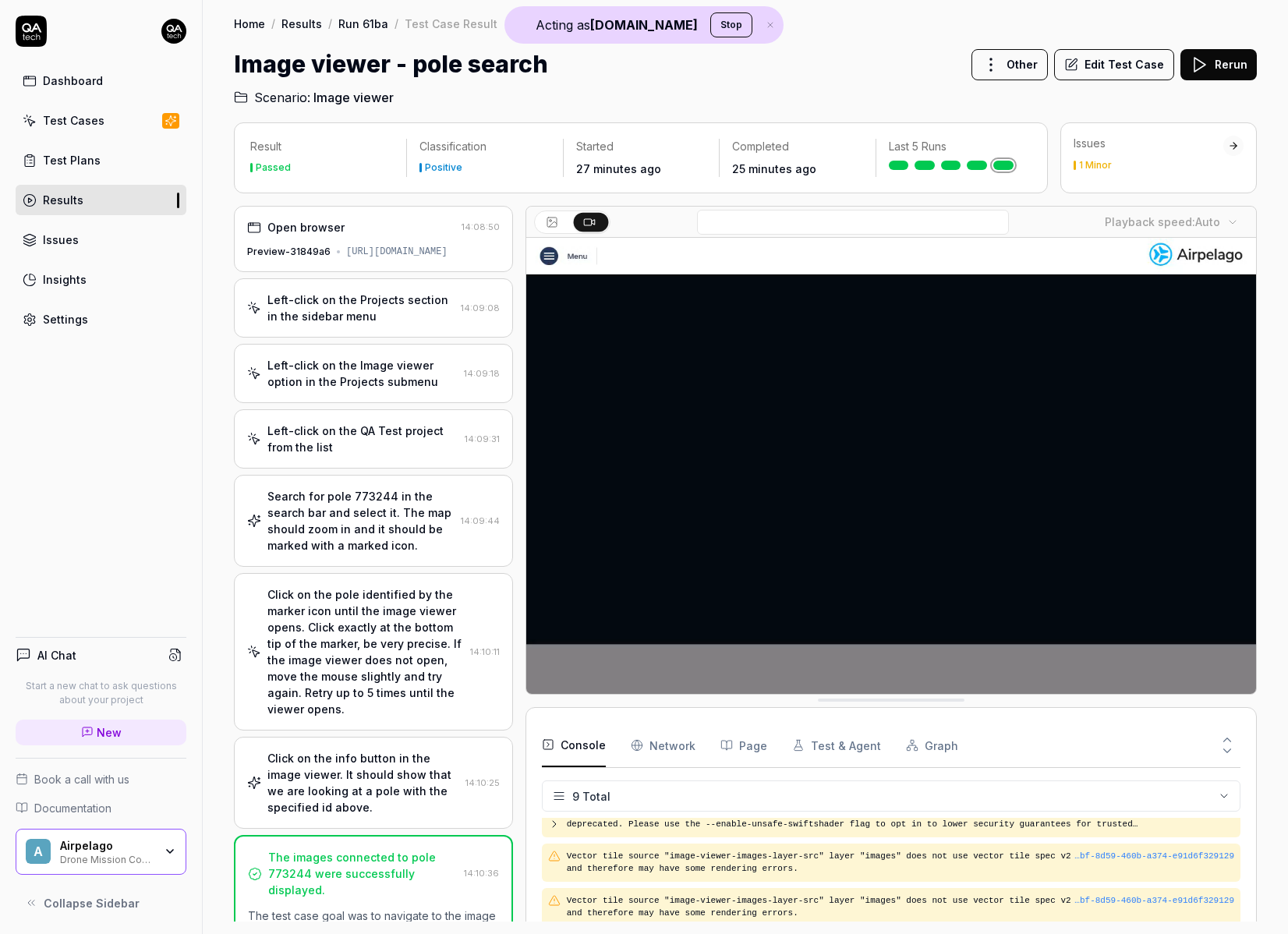
click at [387, 639] on div "Click on the pole identified by the marker icon until the image viewer opens. C…" at bounding box center [365, 651] width 196 height 131
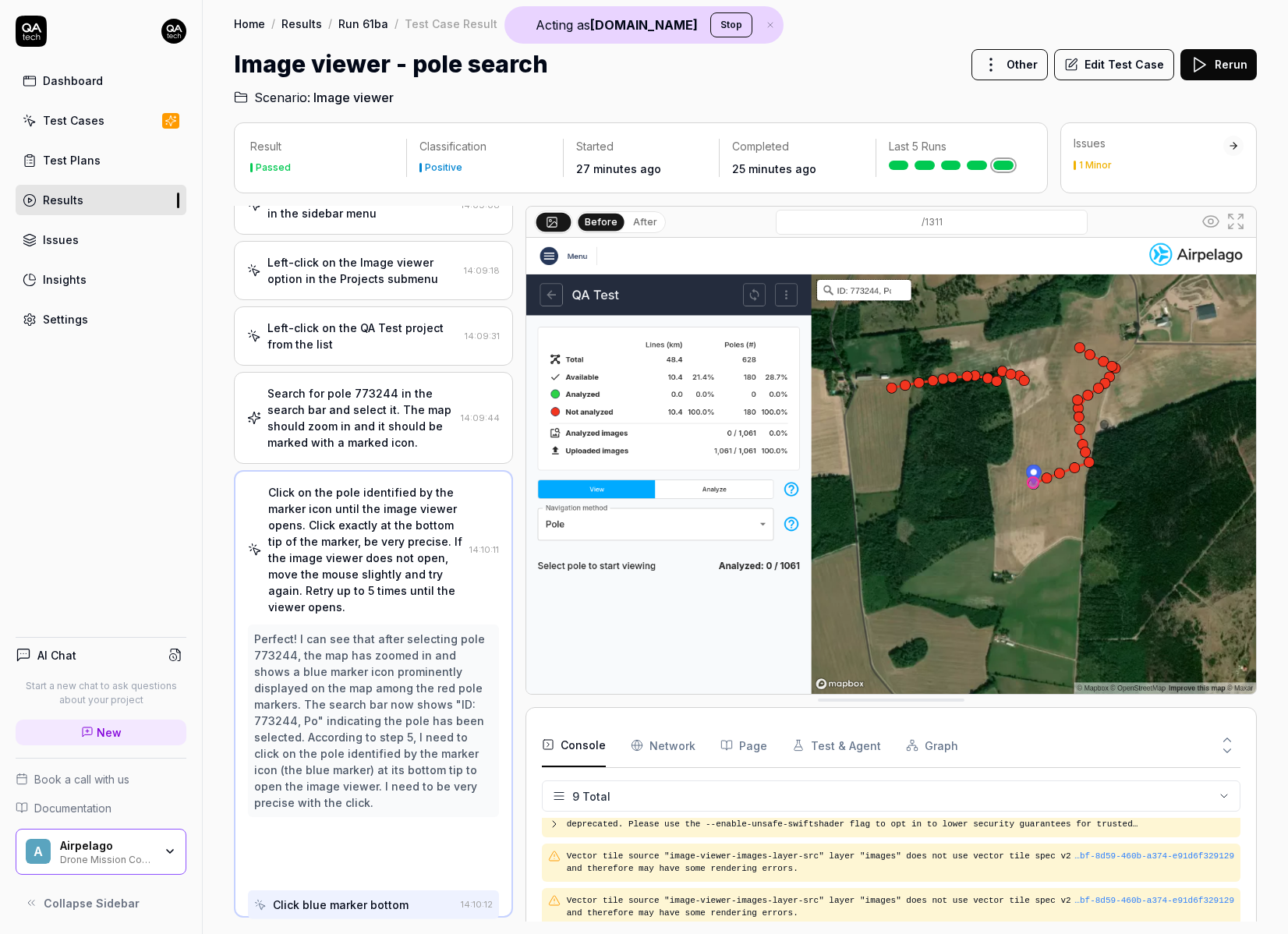
scroll to position [112, 0]
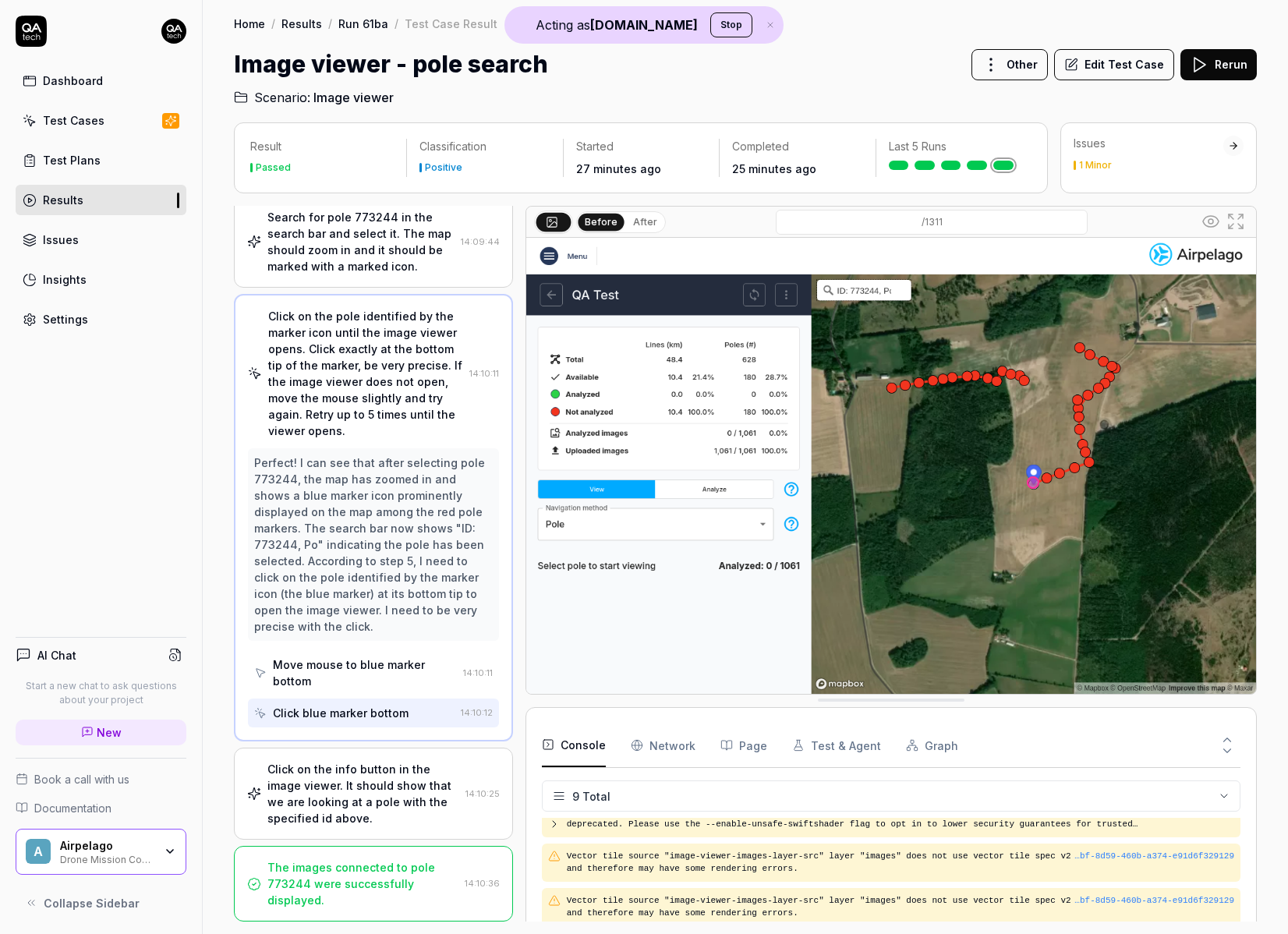
click at [373, 789] on div "Click on the info button in the image viewer. It should show that we are lookin…" at bounding box center [363, 793] width 192 height 65
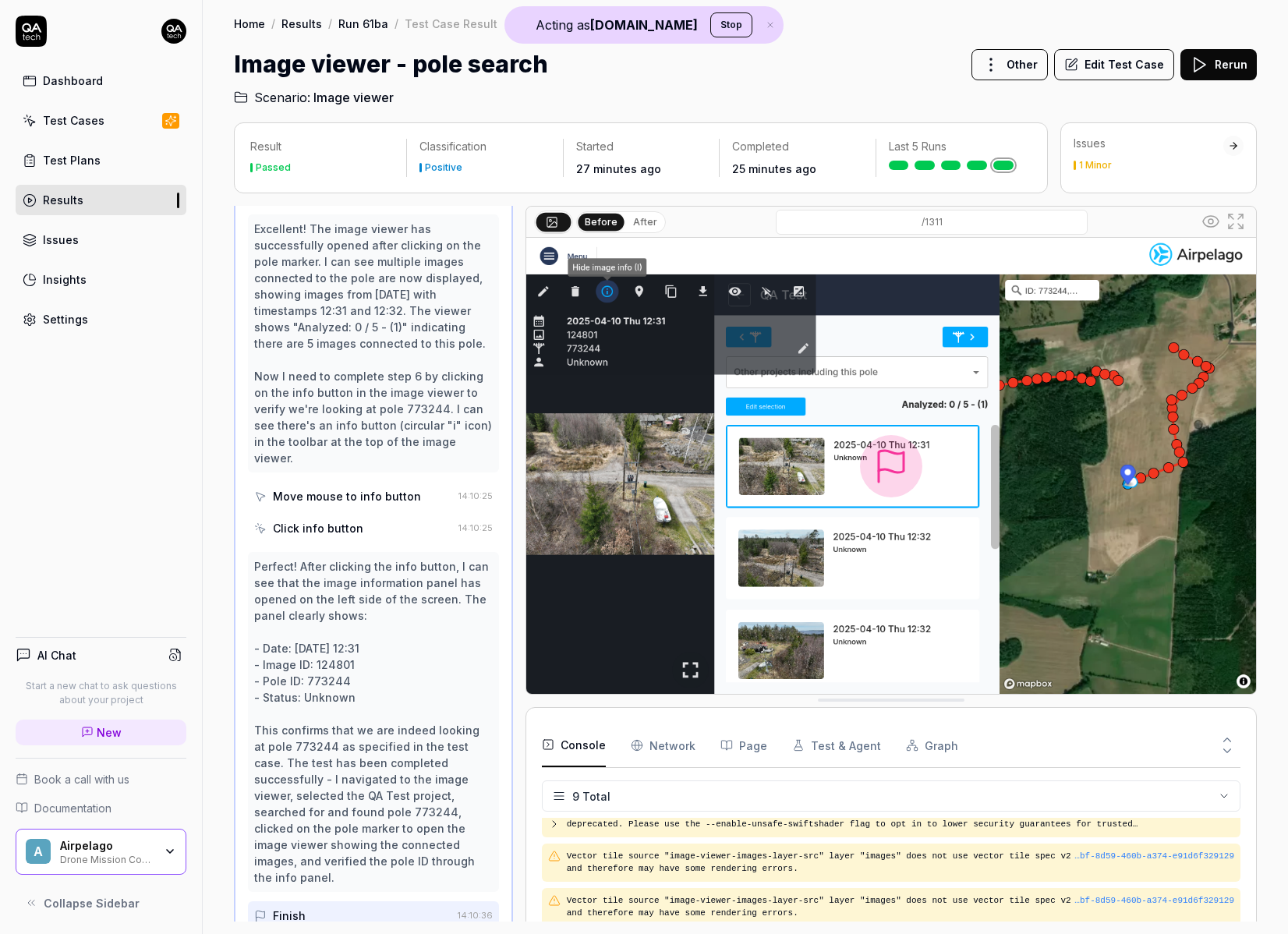
scroll to position [614, 0]
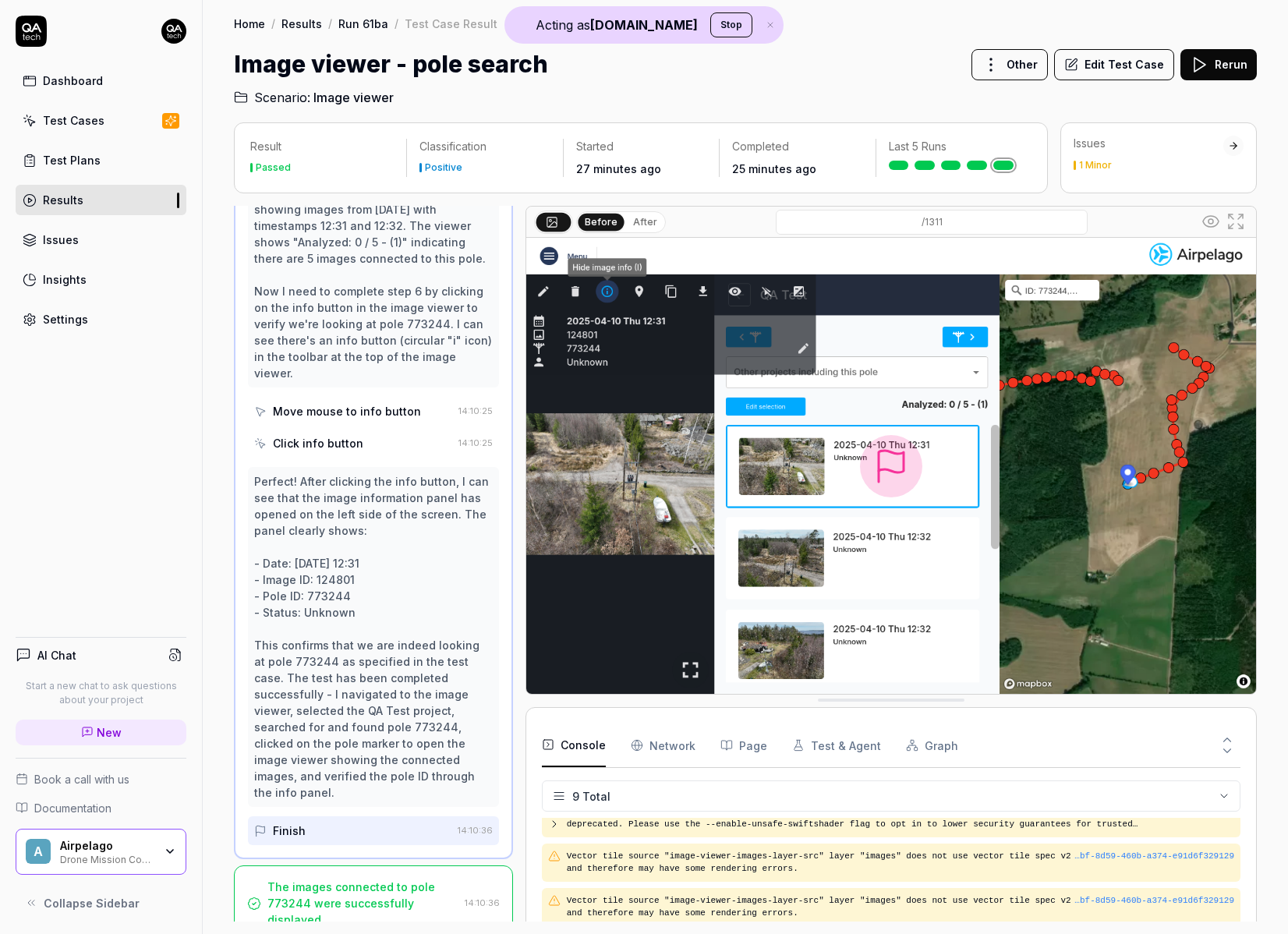
click at [379, 879] on div "The images connected to pole 773244 were successfully displayed." at bounding box center [363, 903] width 191 height 49
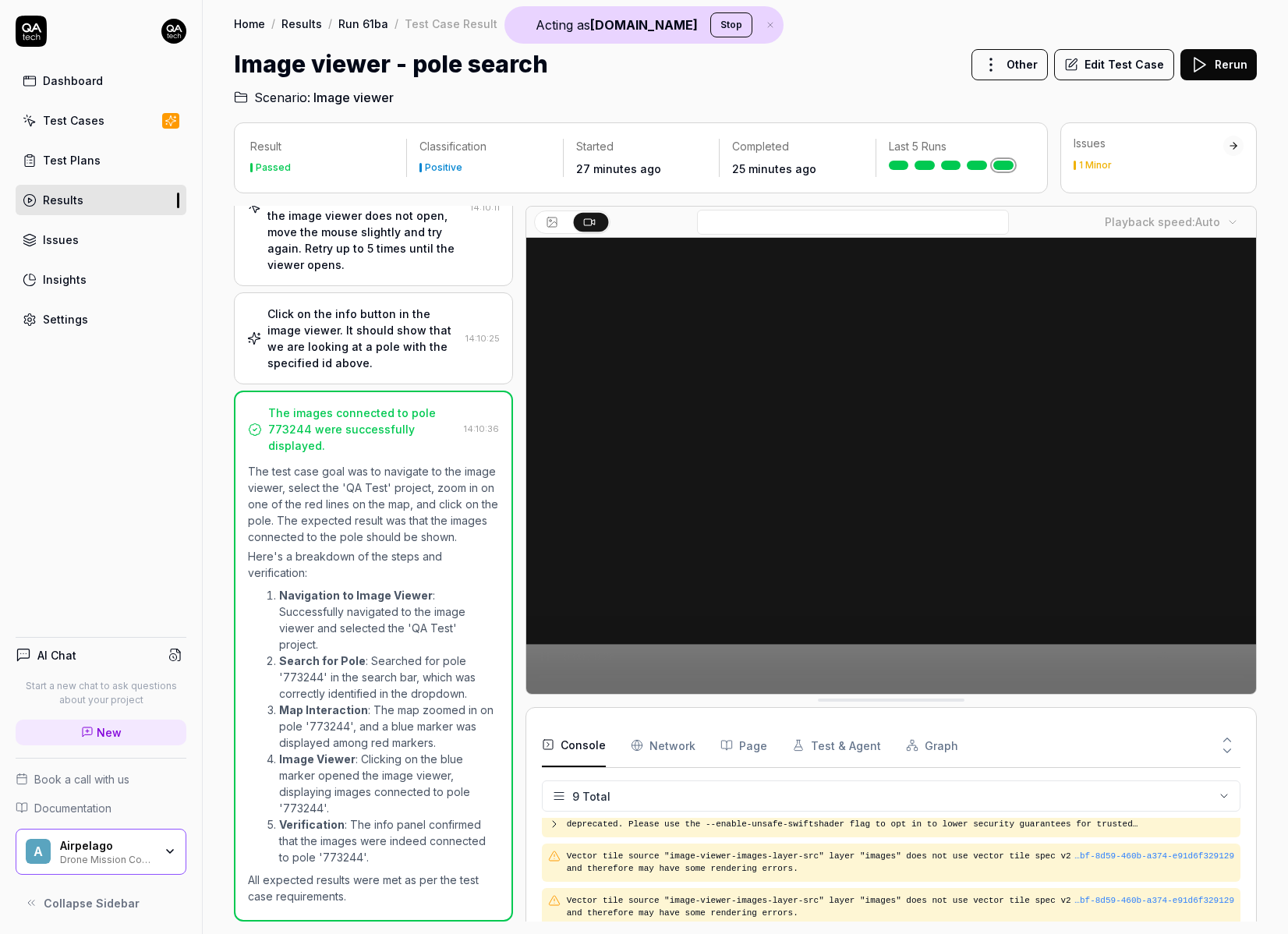
scroll to position [0, 0]
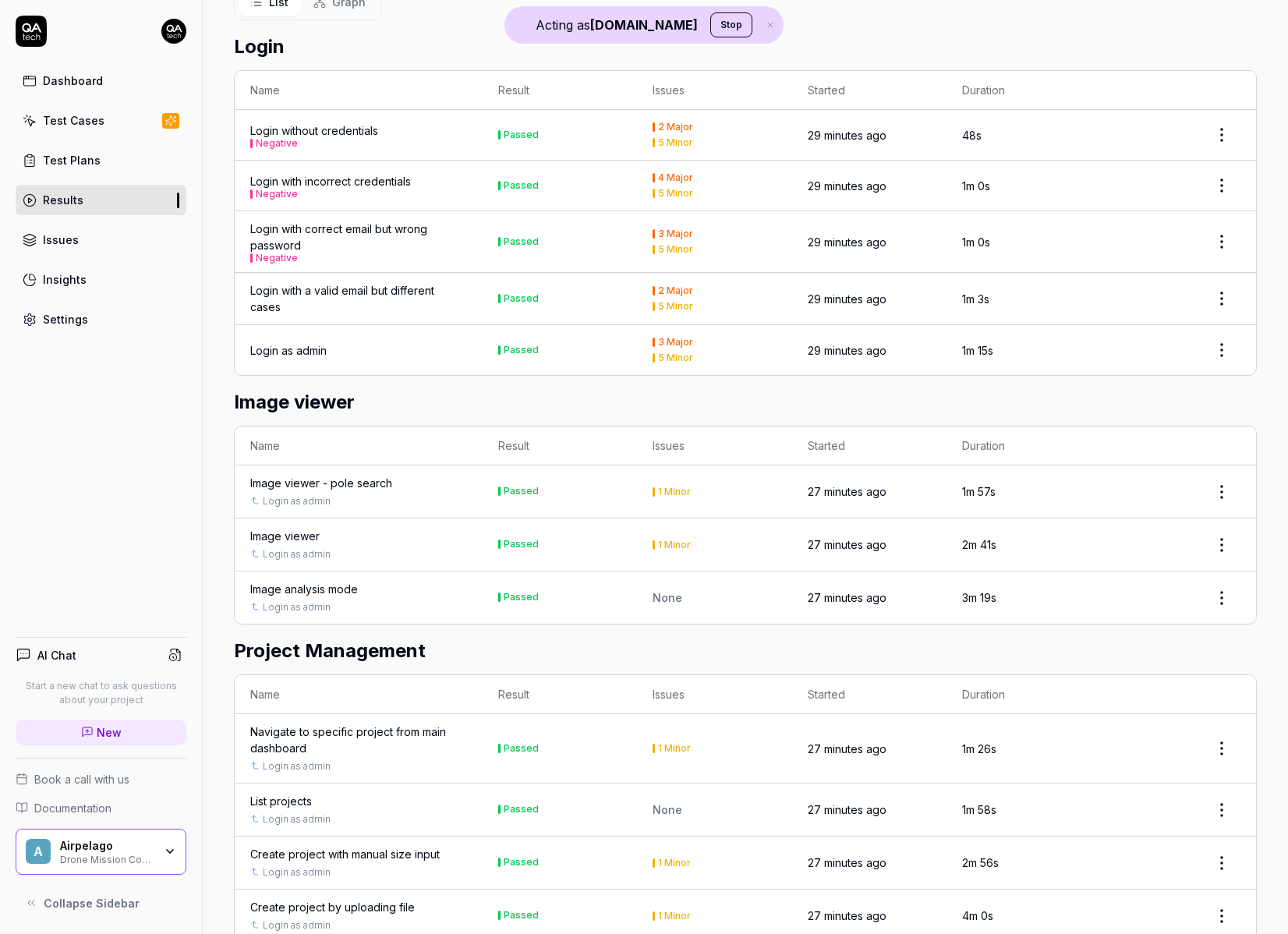
scroll to position [290, 0]
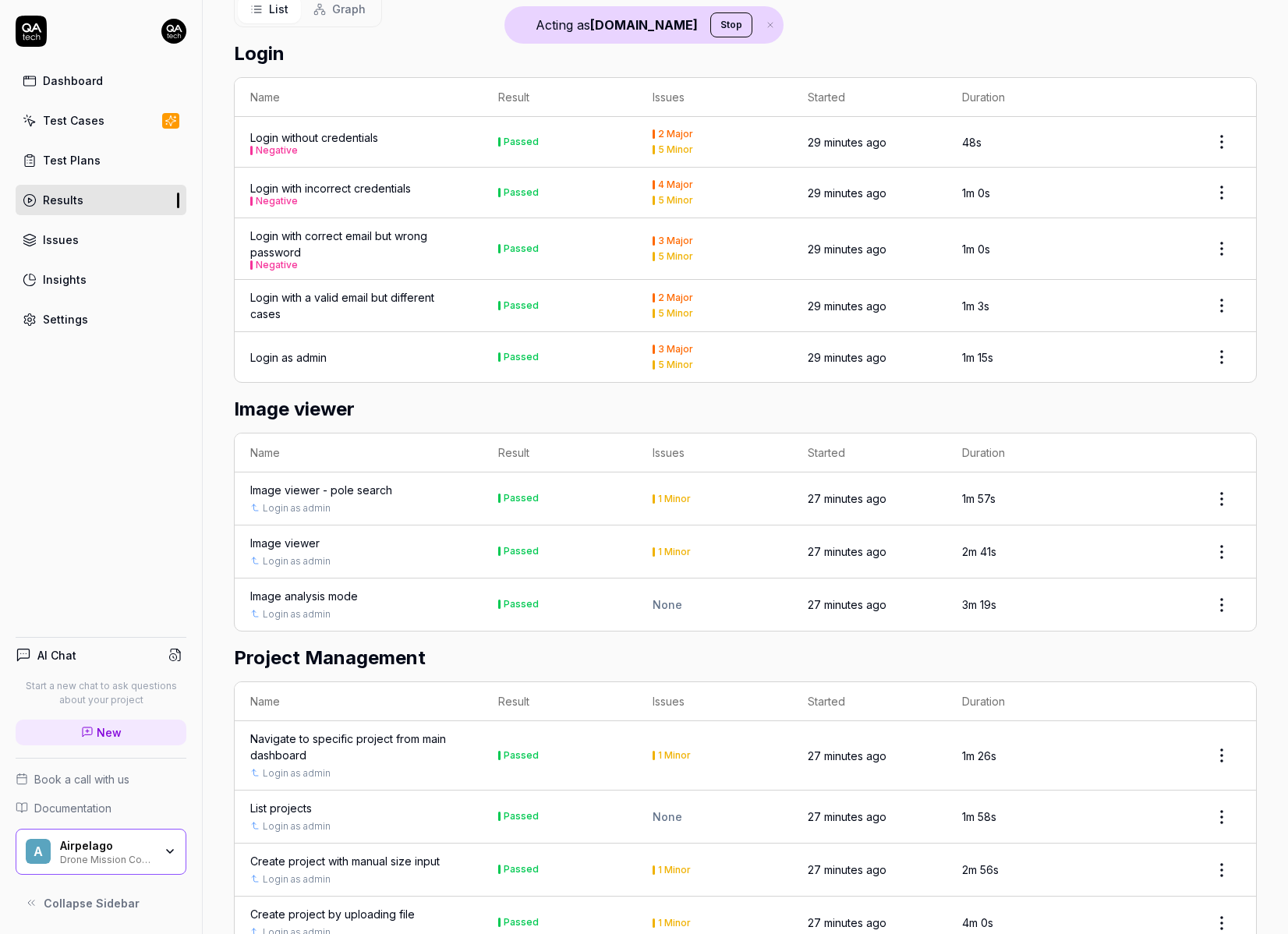
click at [386, 607] on div "Login as admin" at bounding box center [359, 614] width 217 height 14
click at [334, 588] on div "Image analysis mode" at bounding box center [304, 596] width 107 height 17
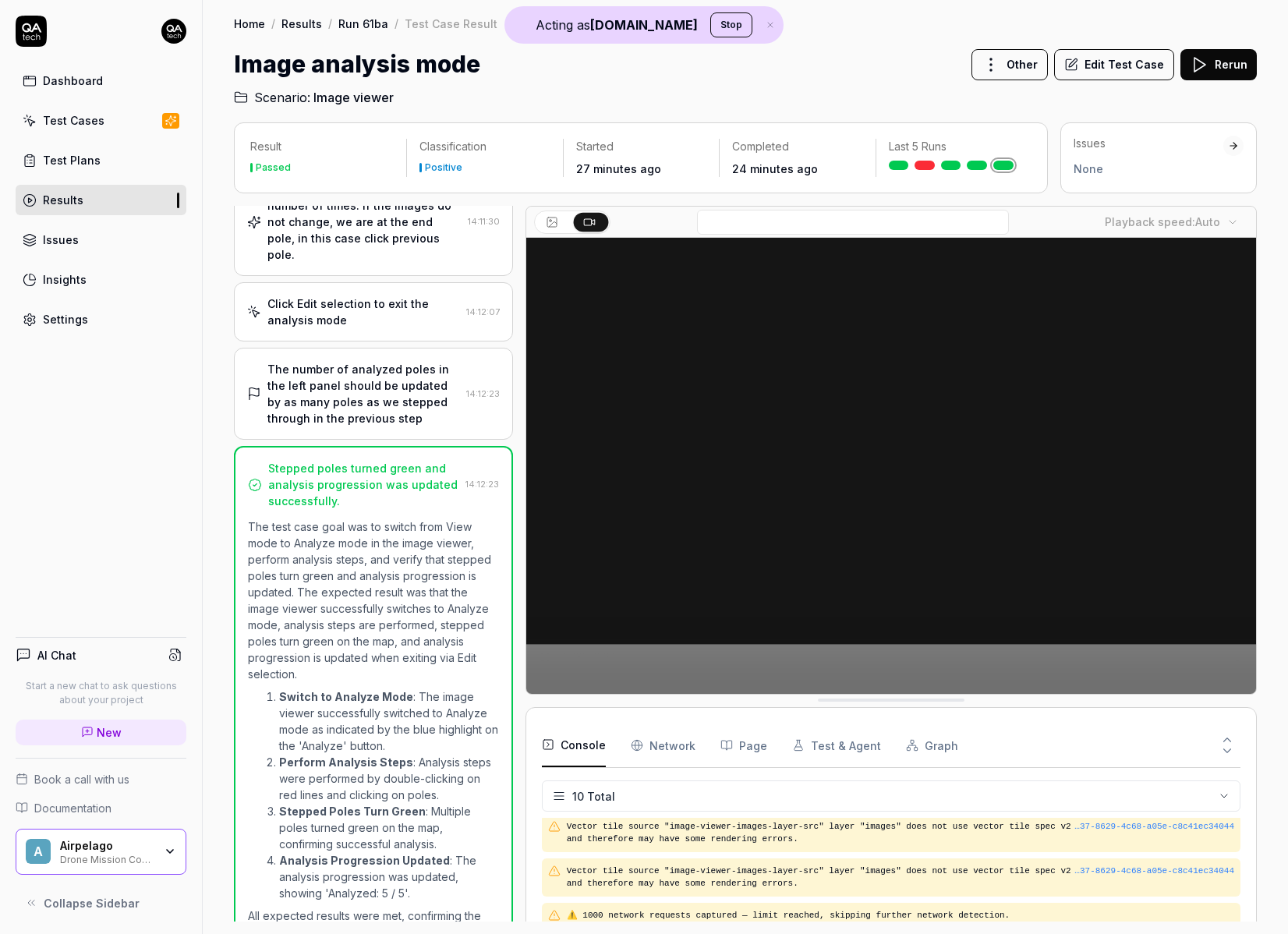
scroll to position [304, 0]
